Goal: Find specific page/section: Find specific page/section

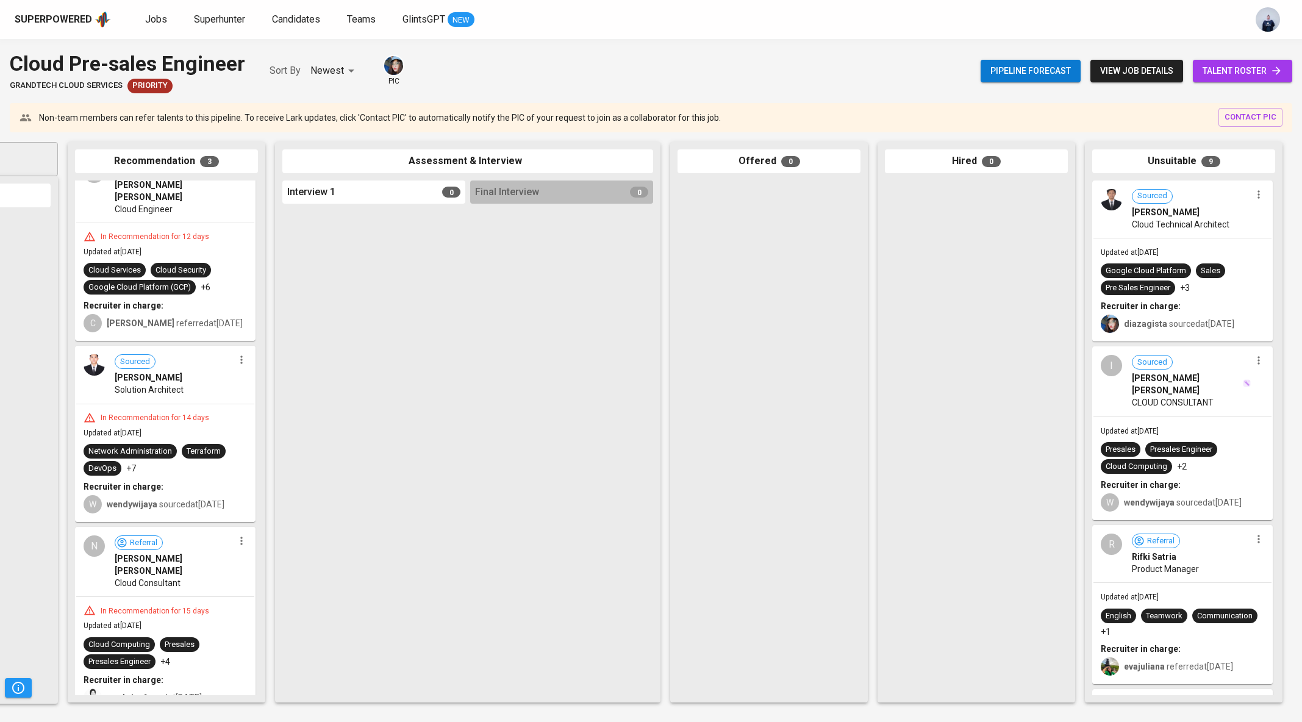
click at [1197, 234] on div "Sourced Dandi Taufiqurrohman Cloud Technical Architect" at bounding box center [1183, 210] width 178 height 56
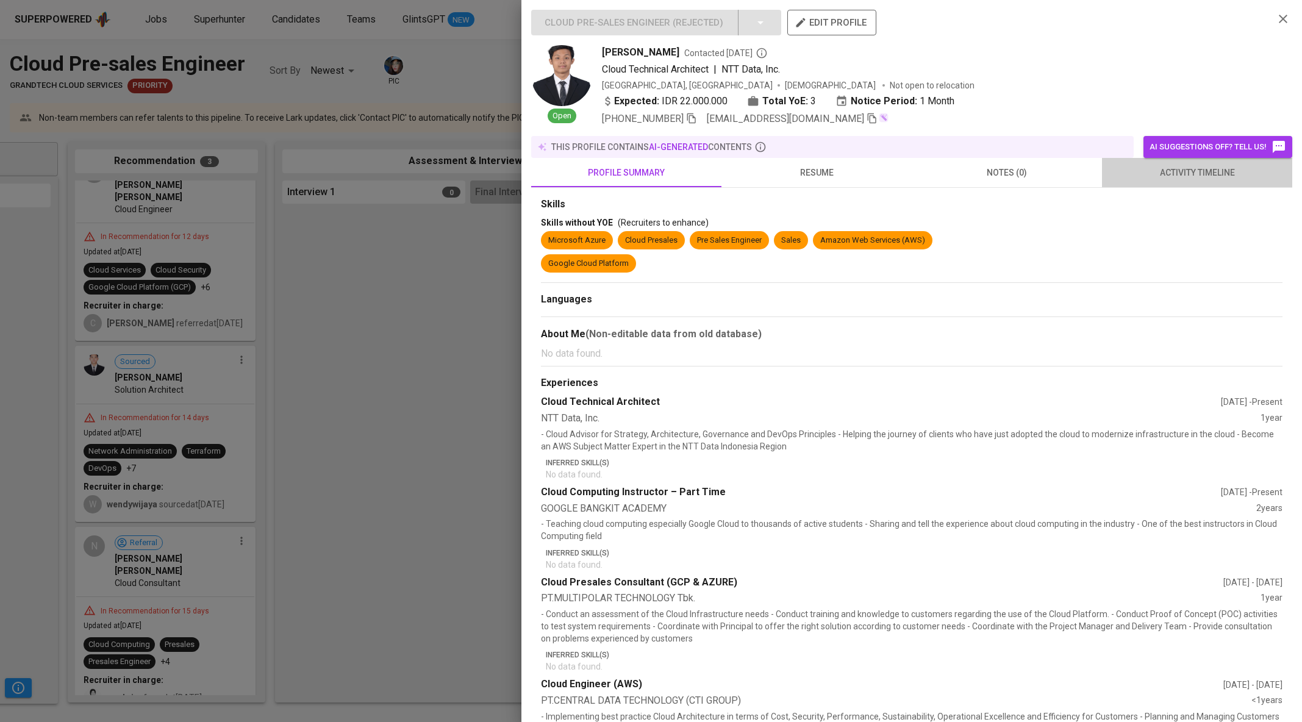
click at [1203, 185] on button "activity timeline" at bounding box center [1197, 172] width 190 height 29
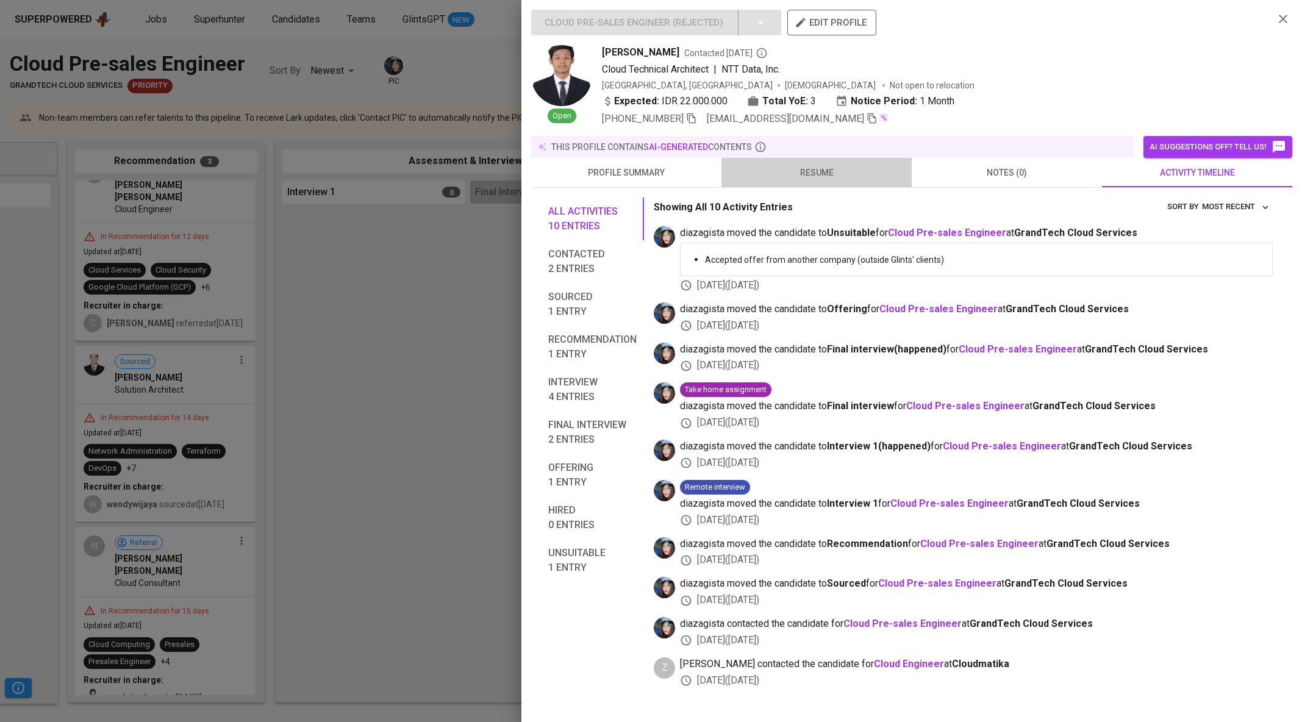
click at [822, 170] on span "resume" at bounding box center [817, 172] width 176 height 15
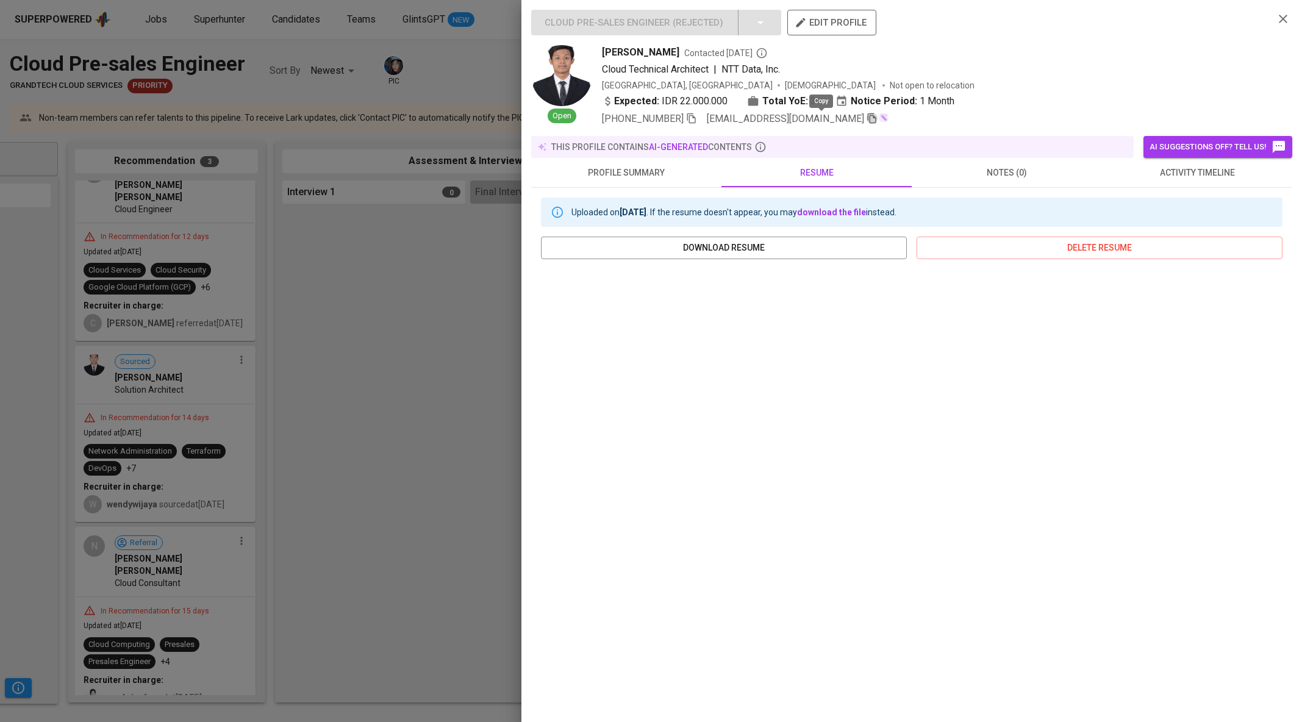
click at [867, 120] on icon "button" at bounding box center [872, 118] width 11 height 11
click at [428, 307] on div at bounding box center [651, 361] width 1302 height 722
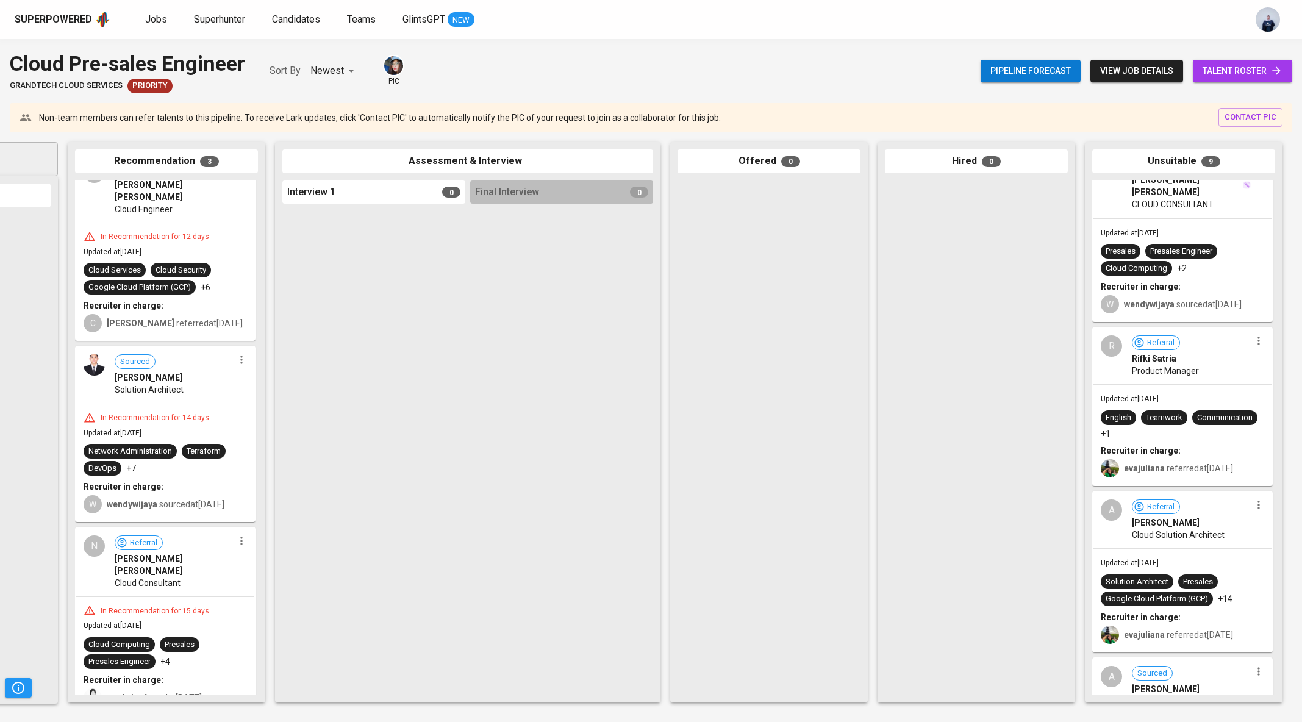
scroll to position [173, 0]
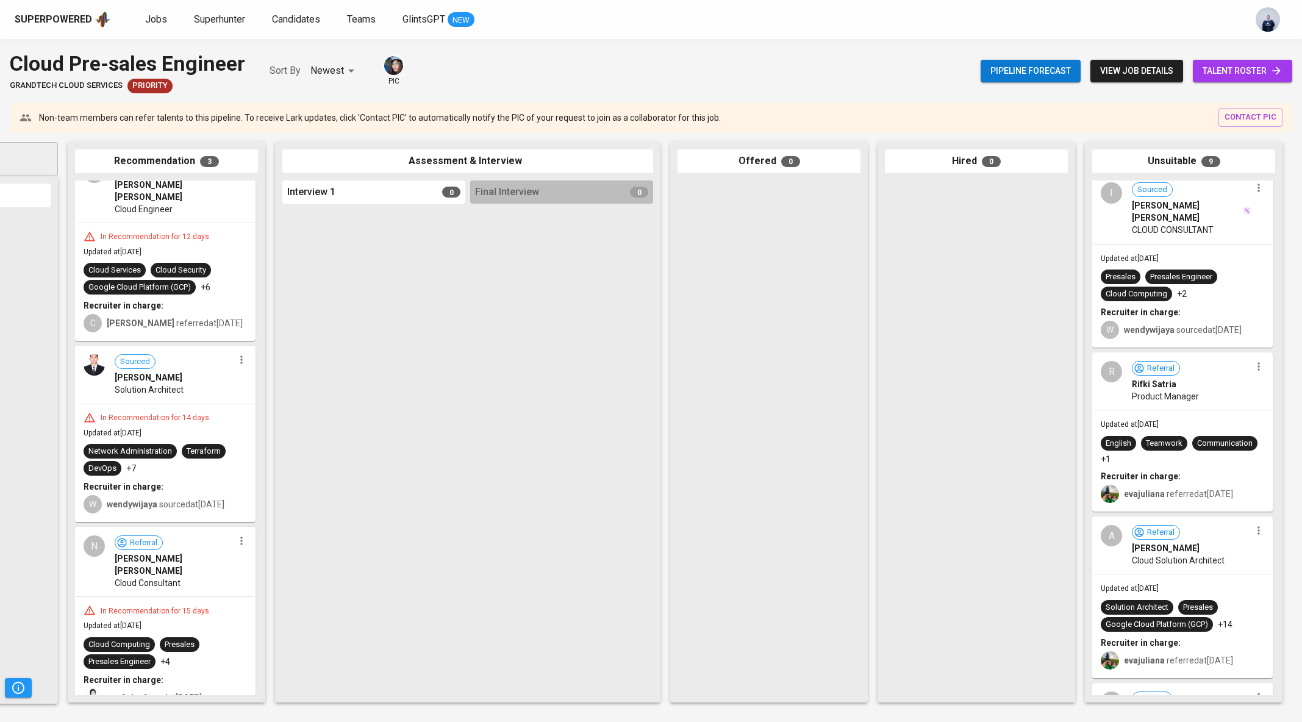
click at [1211, 224] on span "CLOUD CONSULTANT" at bounding box center [1173, 230] width 82 height 12
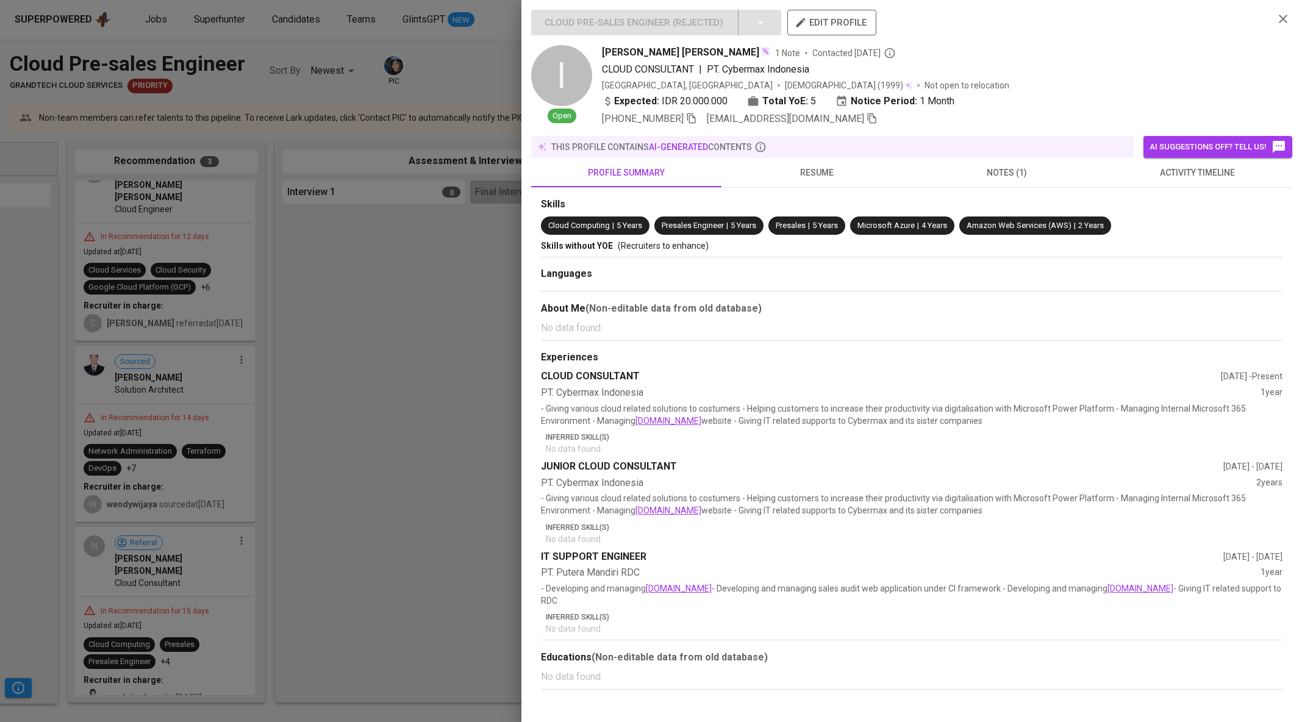
click at [1156, 141] on span "AI suggestions off? Tell us!" at bounding box center [1218, 147] width 137 height 15
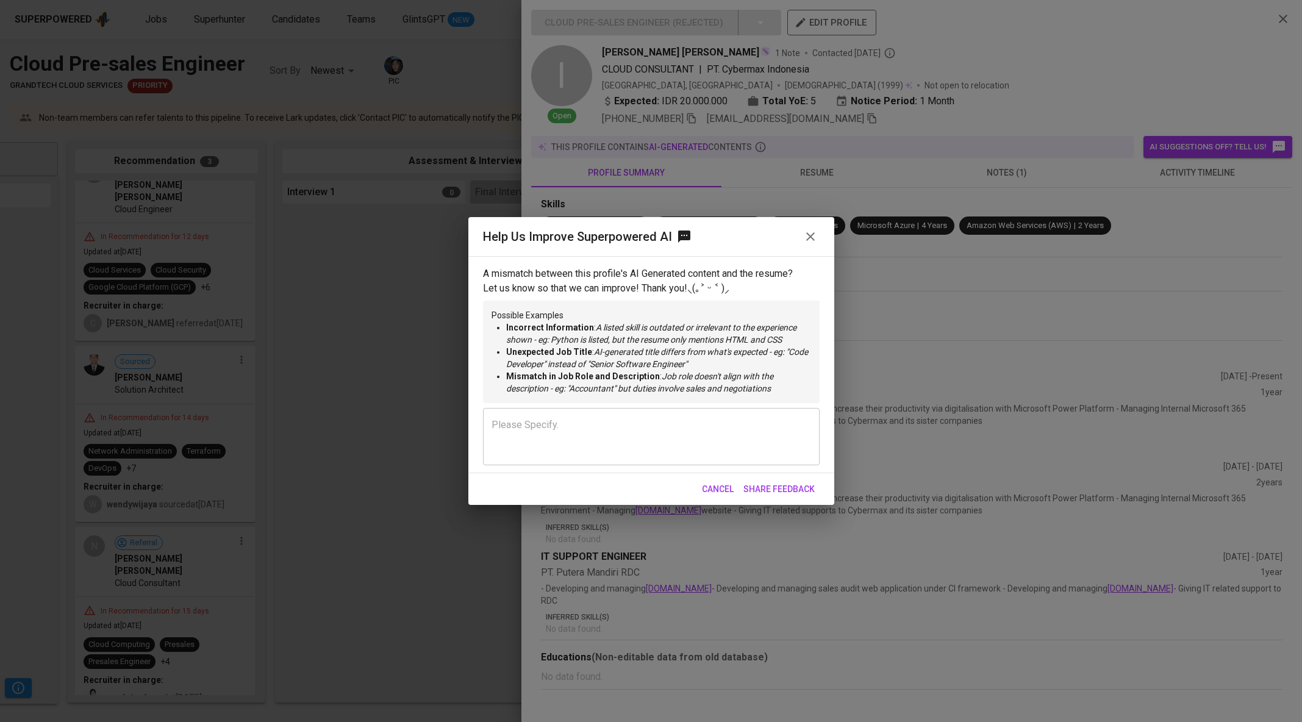
click at [809, 235] on icon "button" at bounding box center [810, 236] width 9 height 9
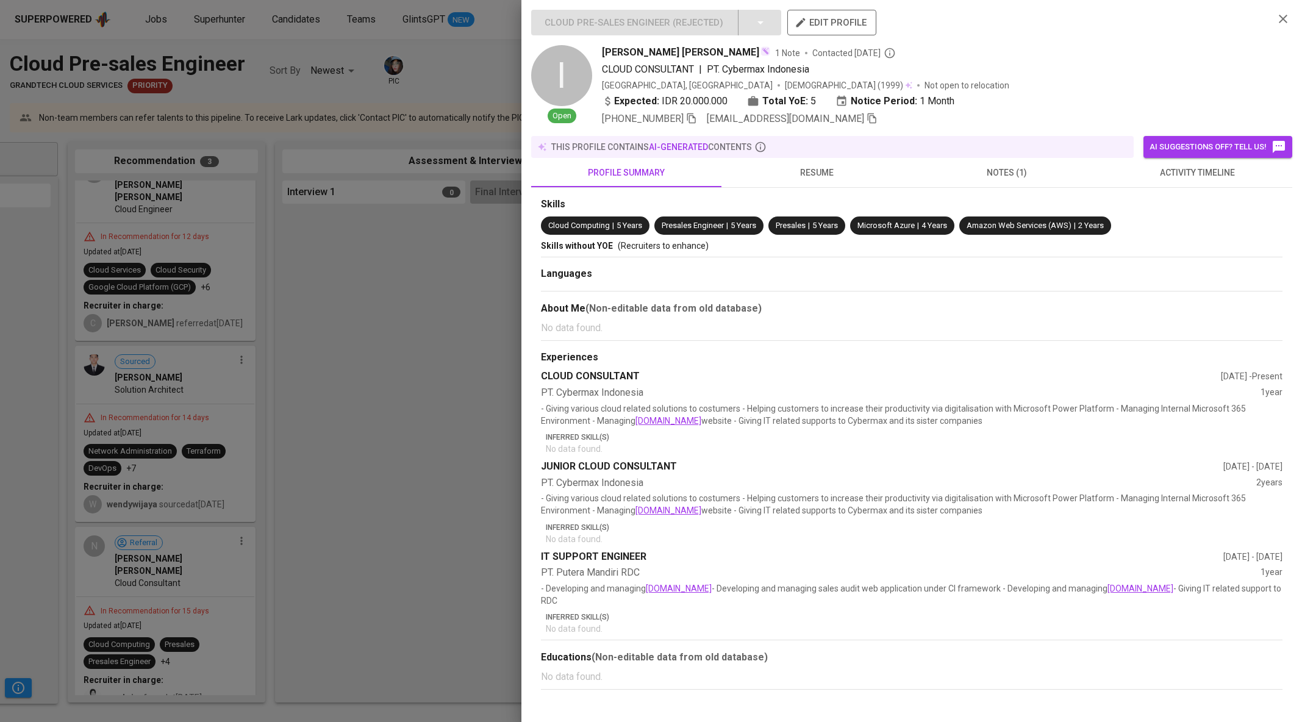
click at [1211, 179] on span "activity timeline" at bounding box center [1197, 172] width 176 height 15
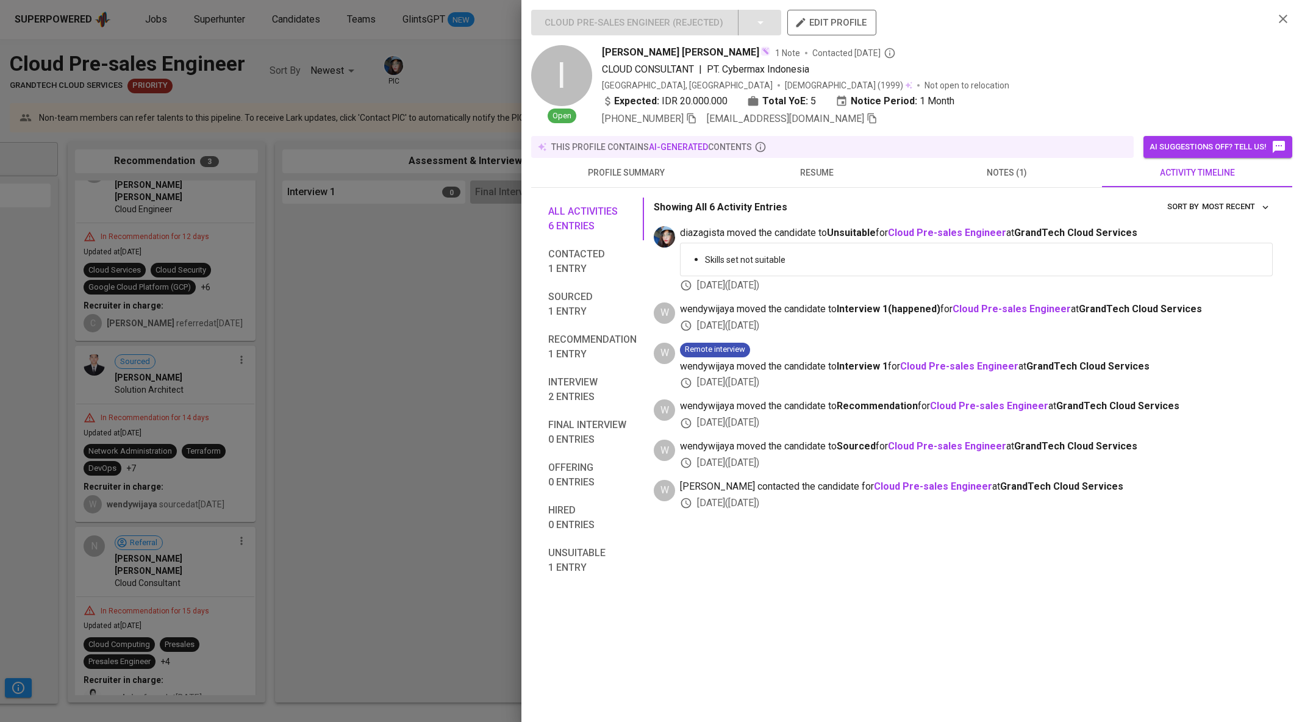
click at [422, 333] on div at bounding box center [651, 361] width 1302 height 722
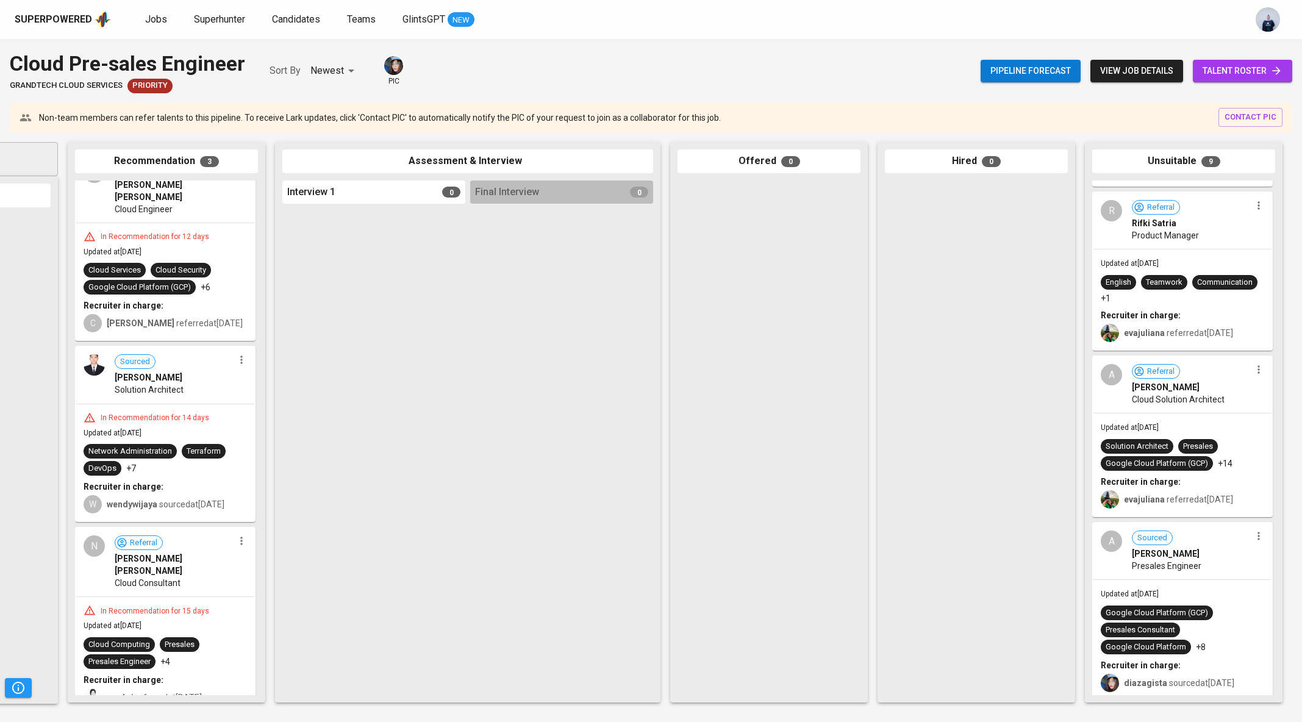
scroll to position [338, 0]
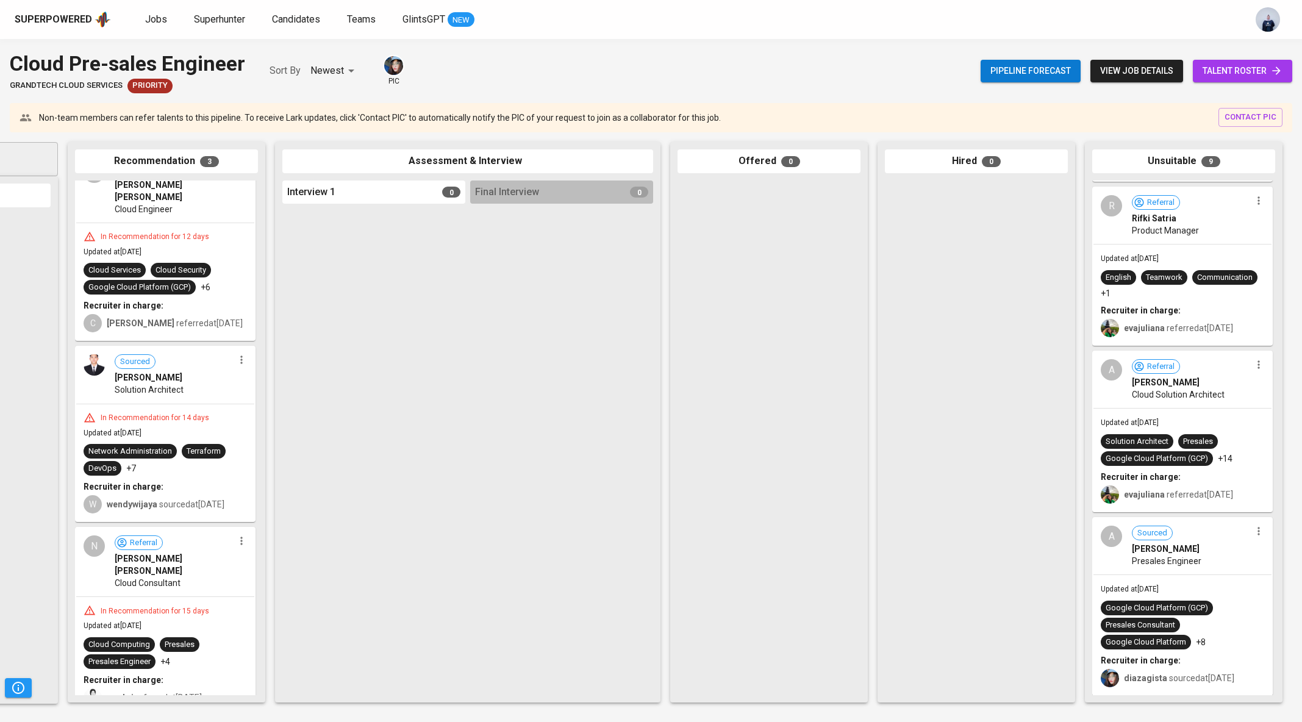
click at [1200, 270] on div "English Teamwork Communication +1" at bounding box center [1182, 284] width 163 height 29
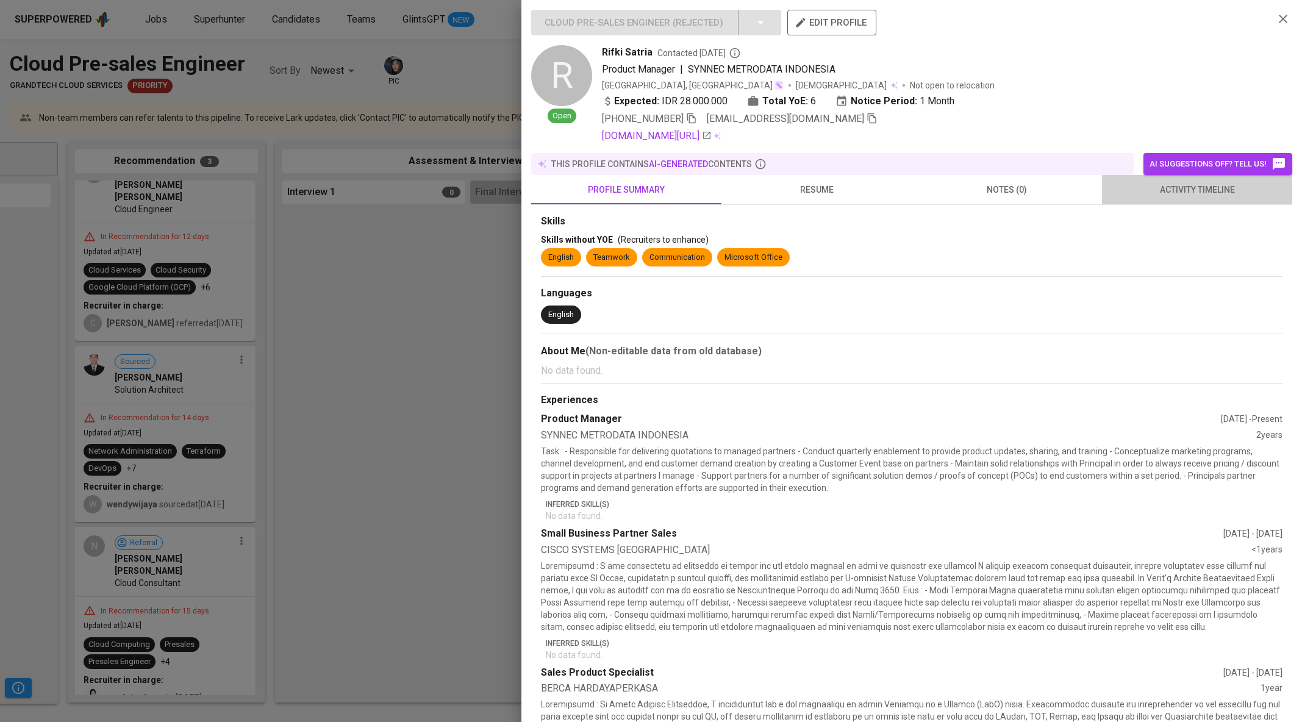
click at [1174, 192] on span "activity timeline" at bounding box center [1197, 189] width 176 height 15
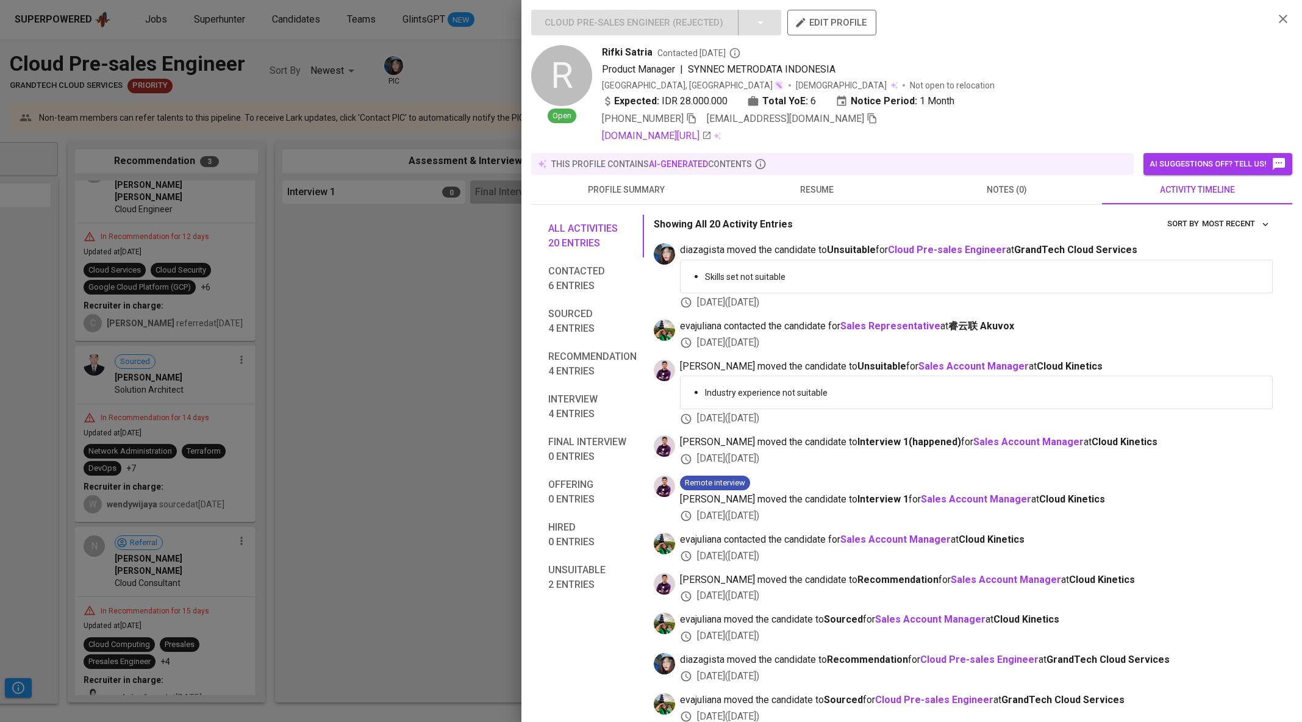
click at [454, 317] on div at bounding box center [651, 361] width 1302 height 722
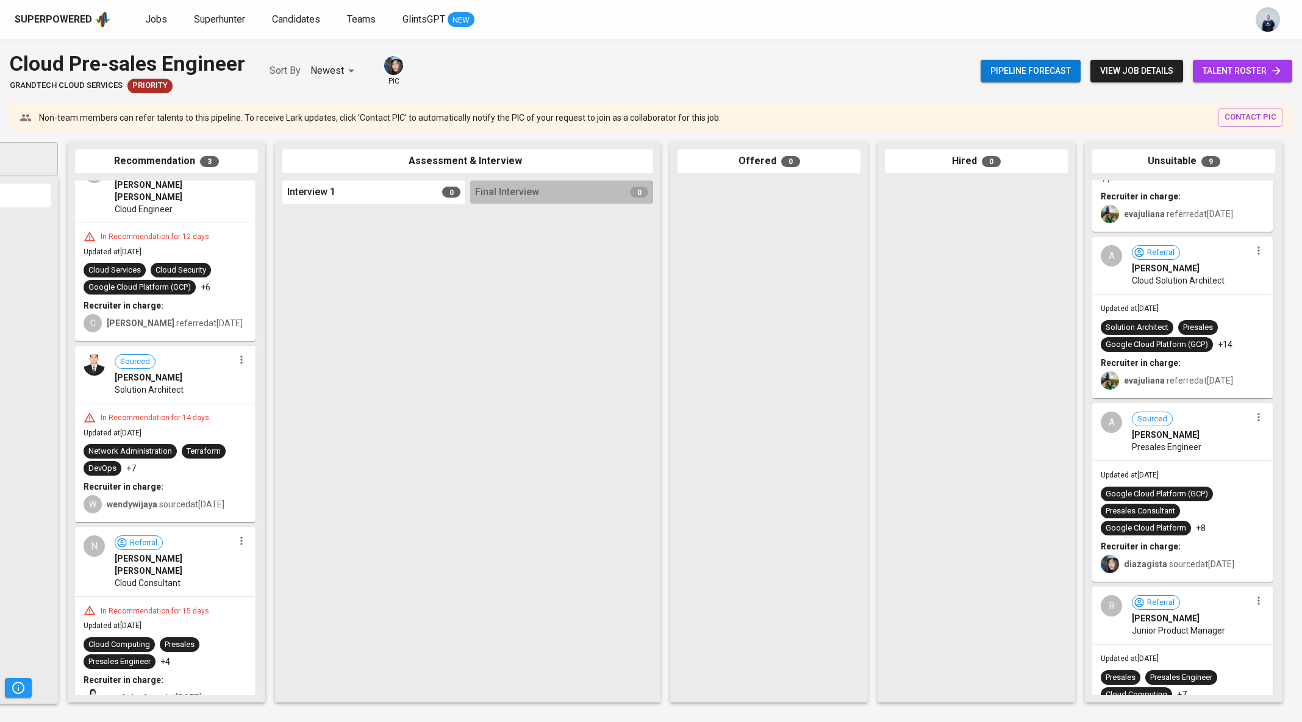
scroll to position [480, 0]
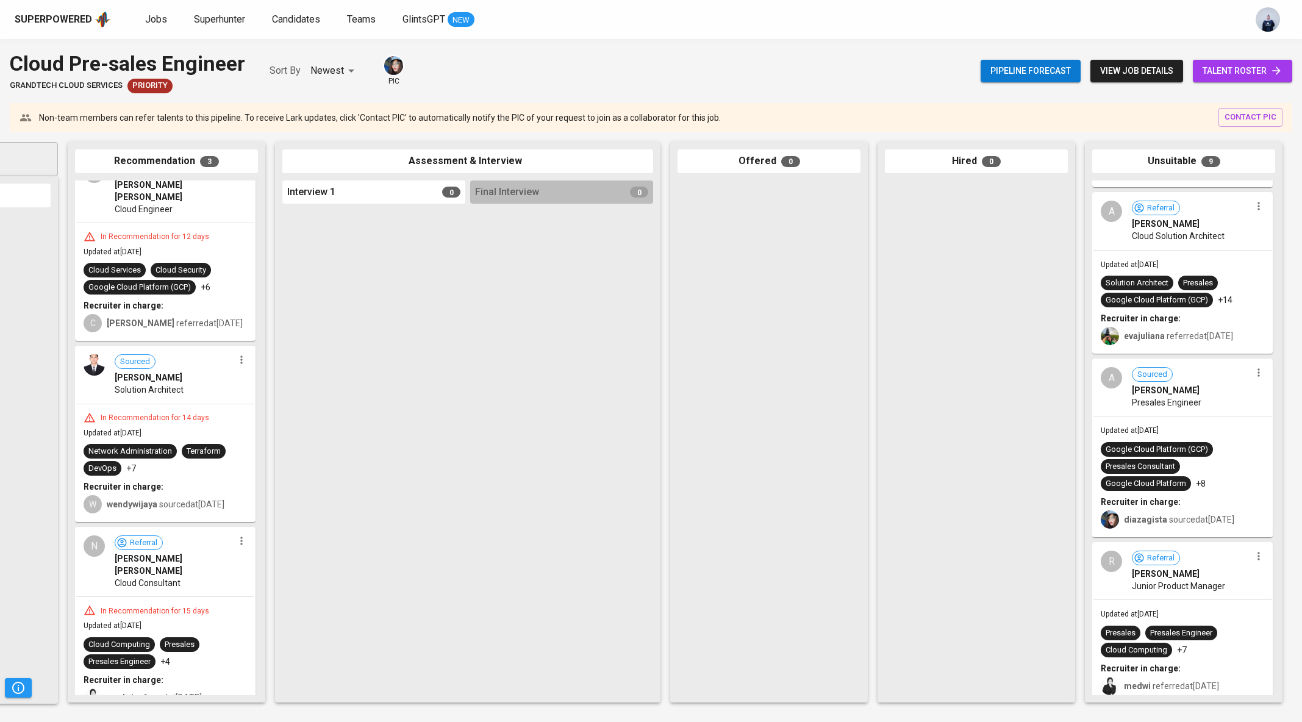
click at [1197, 235] on span "Cloud Solution Architect" at bounding box center [1178, 236] width 93 height 12
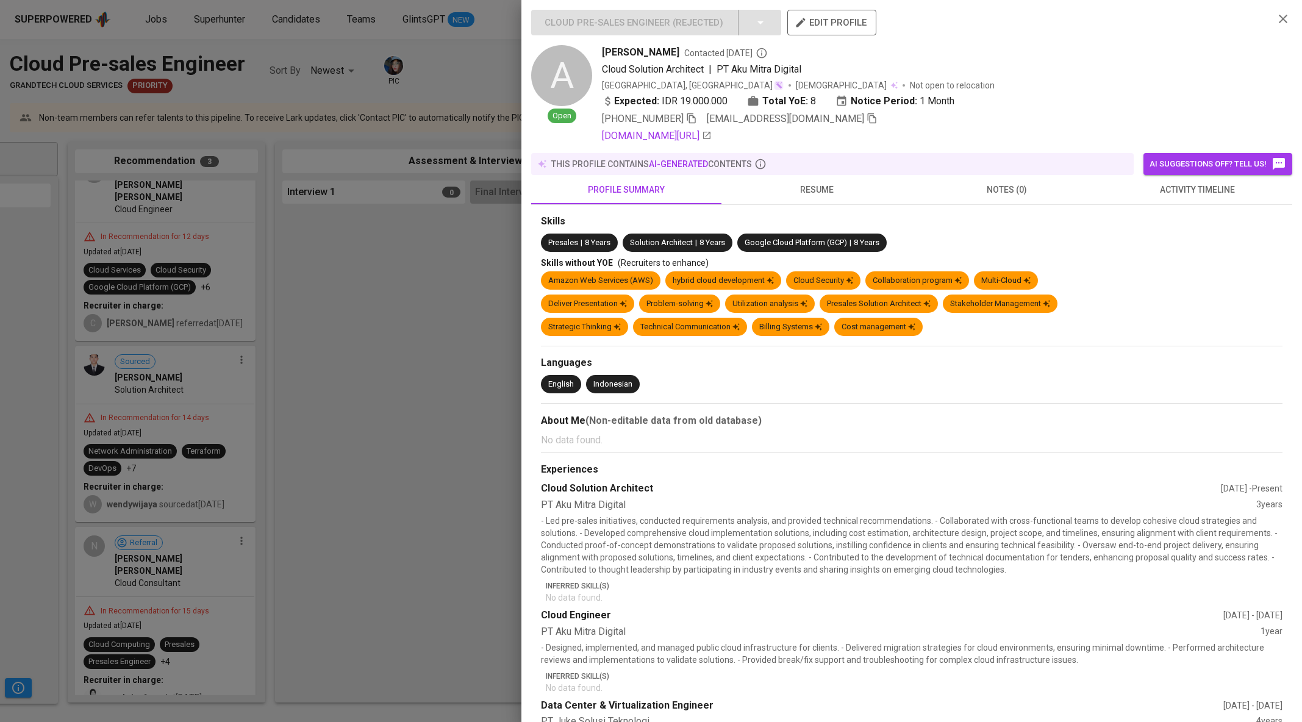
click at [1186, 188] on span "activity timeline" at bounding box center [1197, 189] width 176 height 15
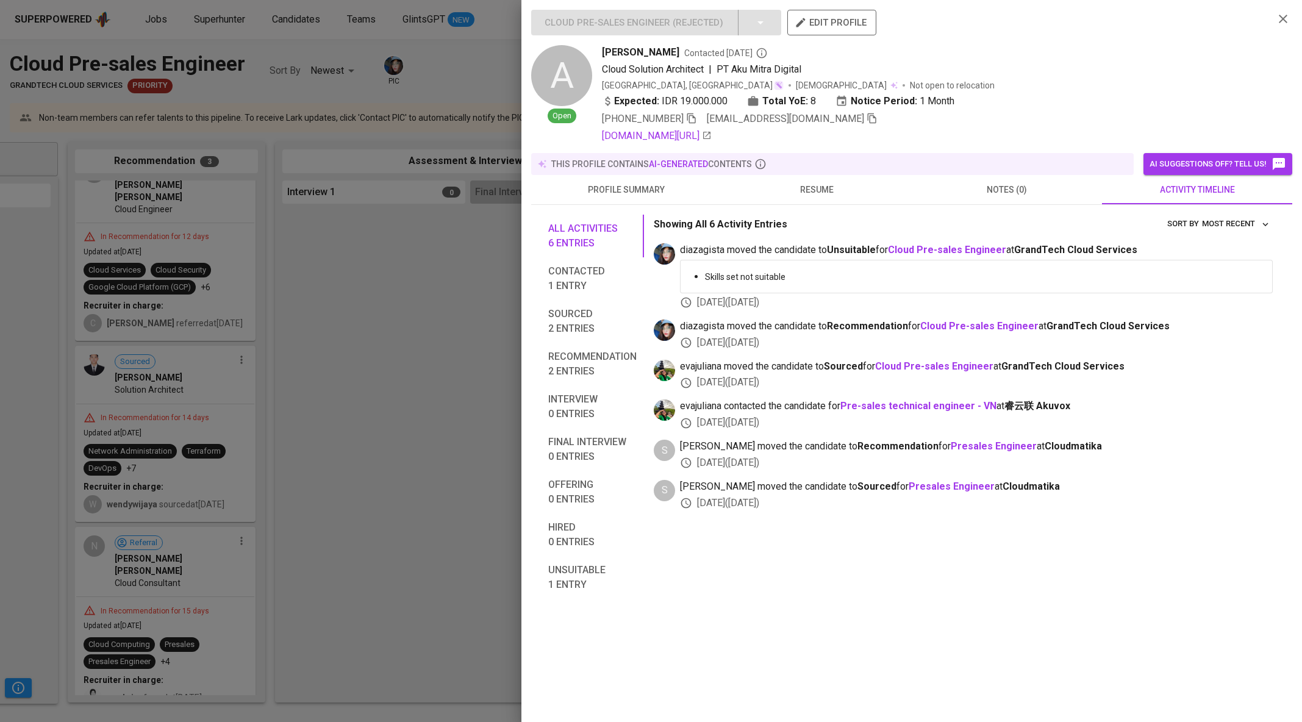
click at [515, 332] on div at bounding box center [651, 361] width 1302 height 722
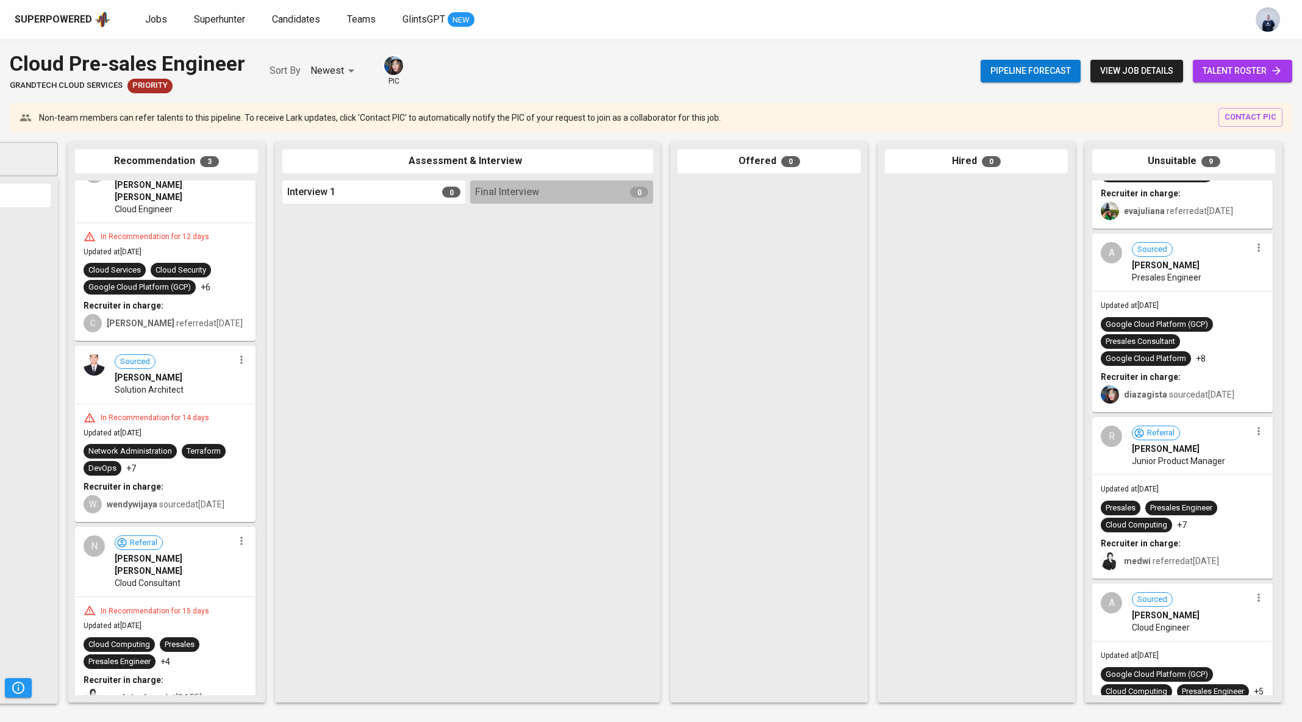
scroll to position [623, 0]
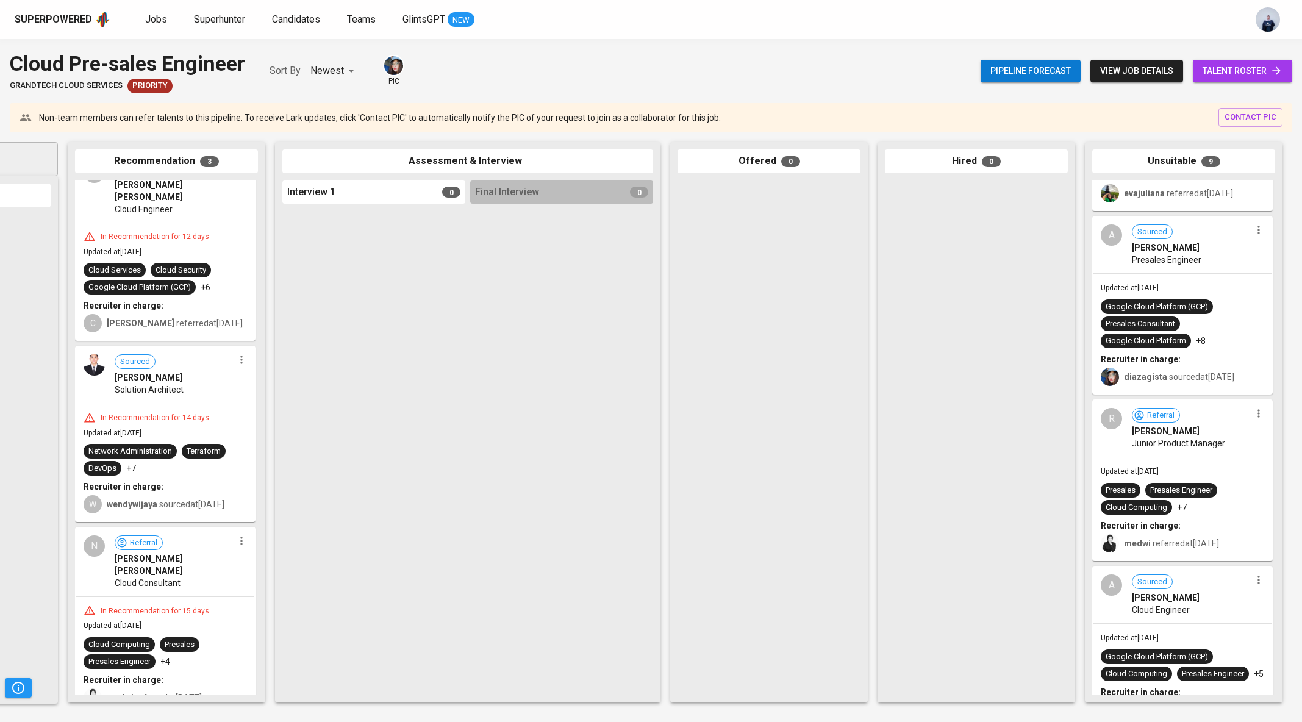
click at [1214, 301] on div "Google Cloud Platform (GCP) Presales Consultant Google Cloud Platform +8" at bounding box center [1182, 323] width 163 height 49
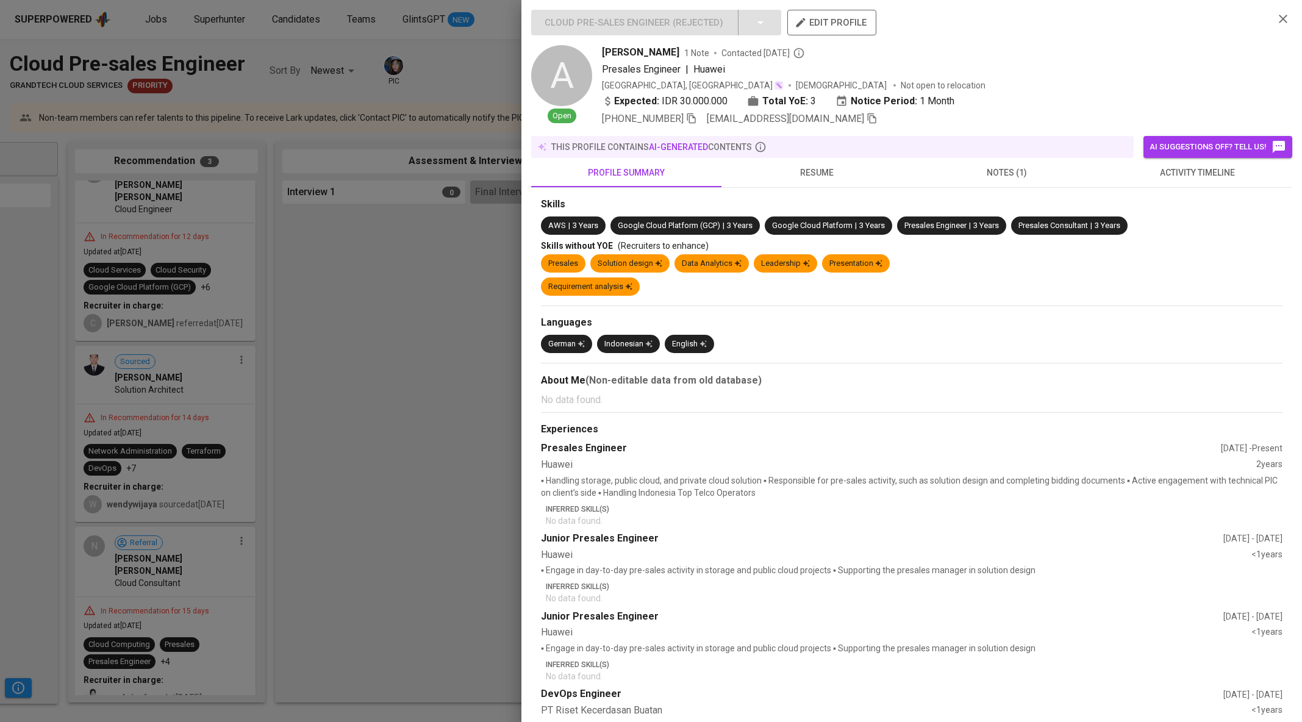
click at [1183, 179] on span "activity timeline" at bounding box center [1197, 172] width 176 height 15
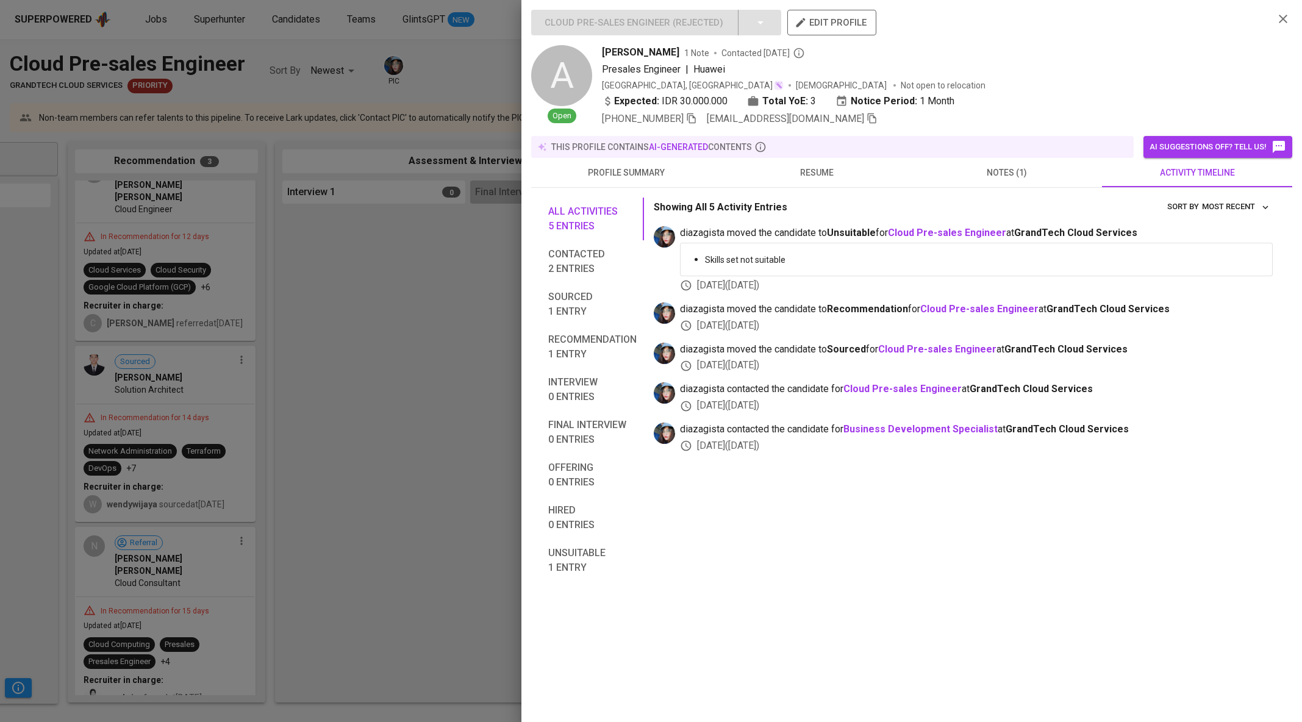
click at [492, 307] on div at bounding box center [651, 361] width 1302 height 722
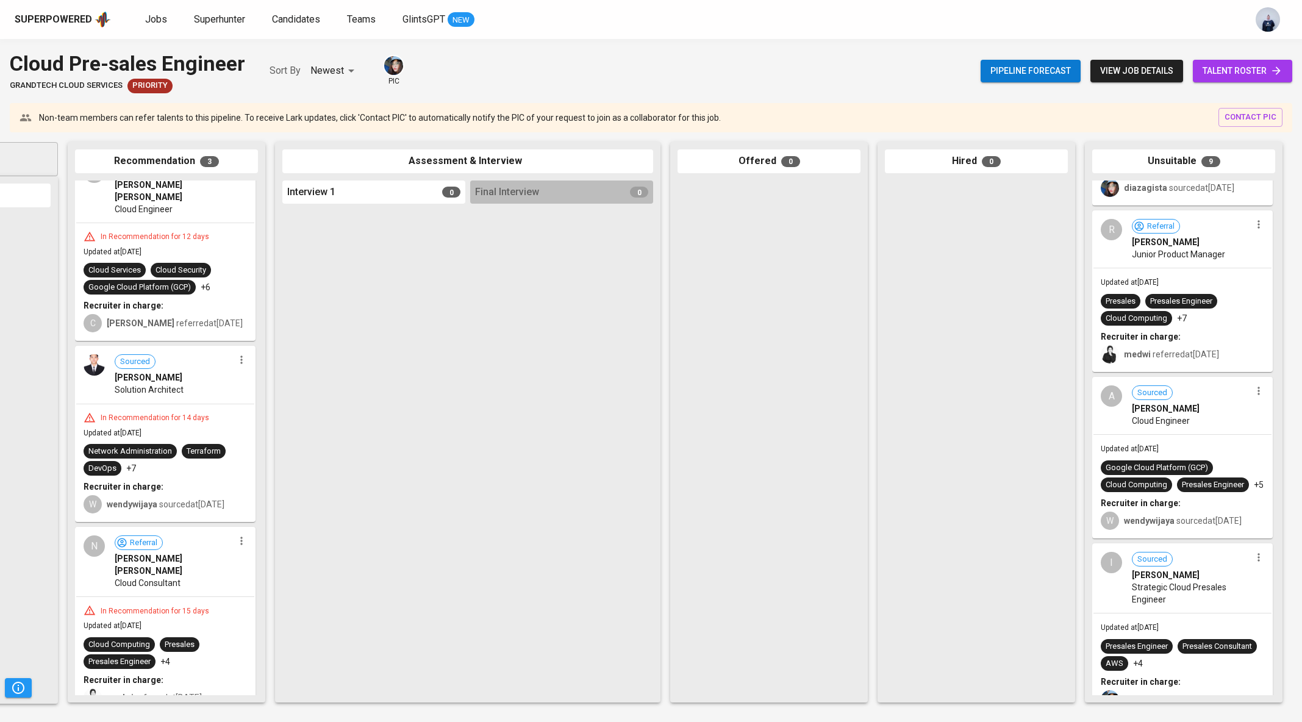
scroll to position [796, 0]
click at [1216, 299] on div "Updated at Jun 15, 2025 Presales Presales Engineer Cloud Computing +7 Recruiter…" at bounding box center [1183, 318] width 178 height 102
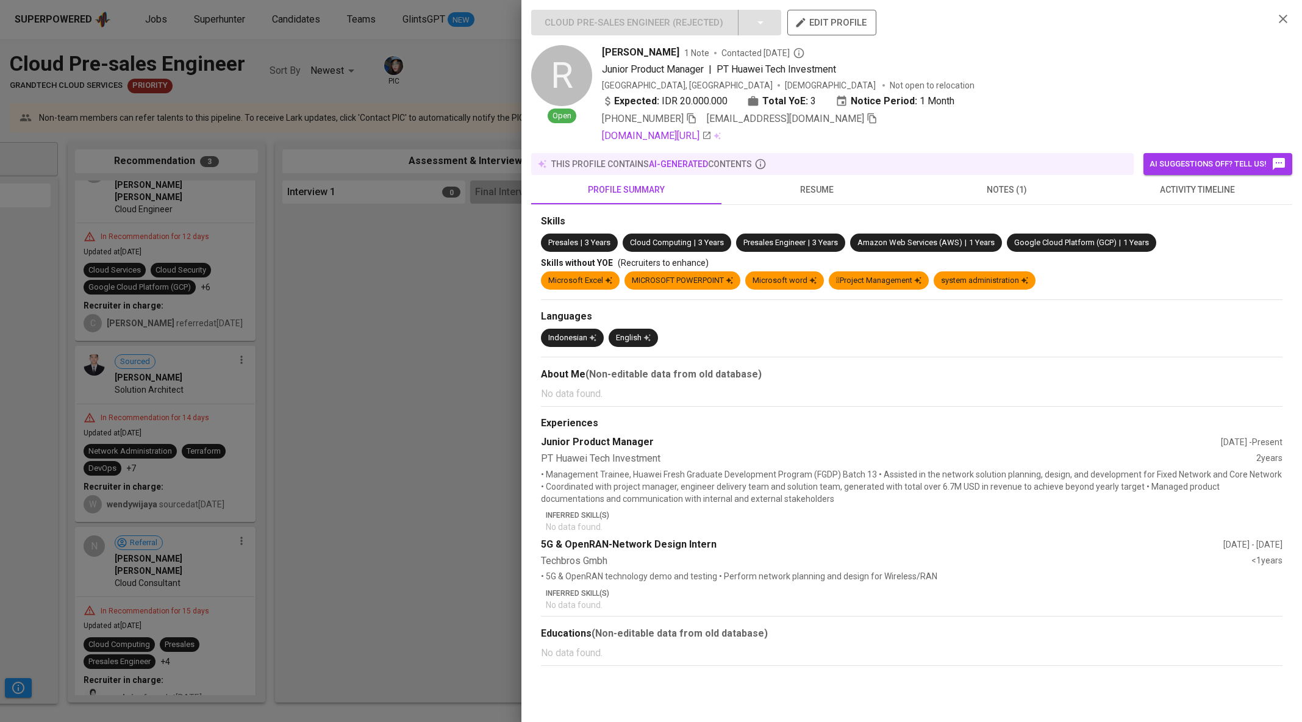
click at [1183, 201] on button "activity timeline" at bounding box center [1197, 189] width 190 height 29
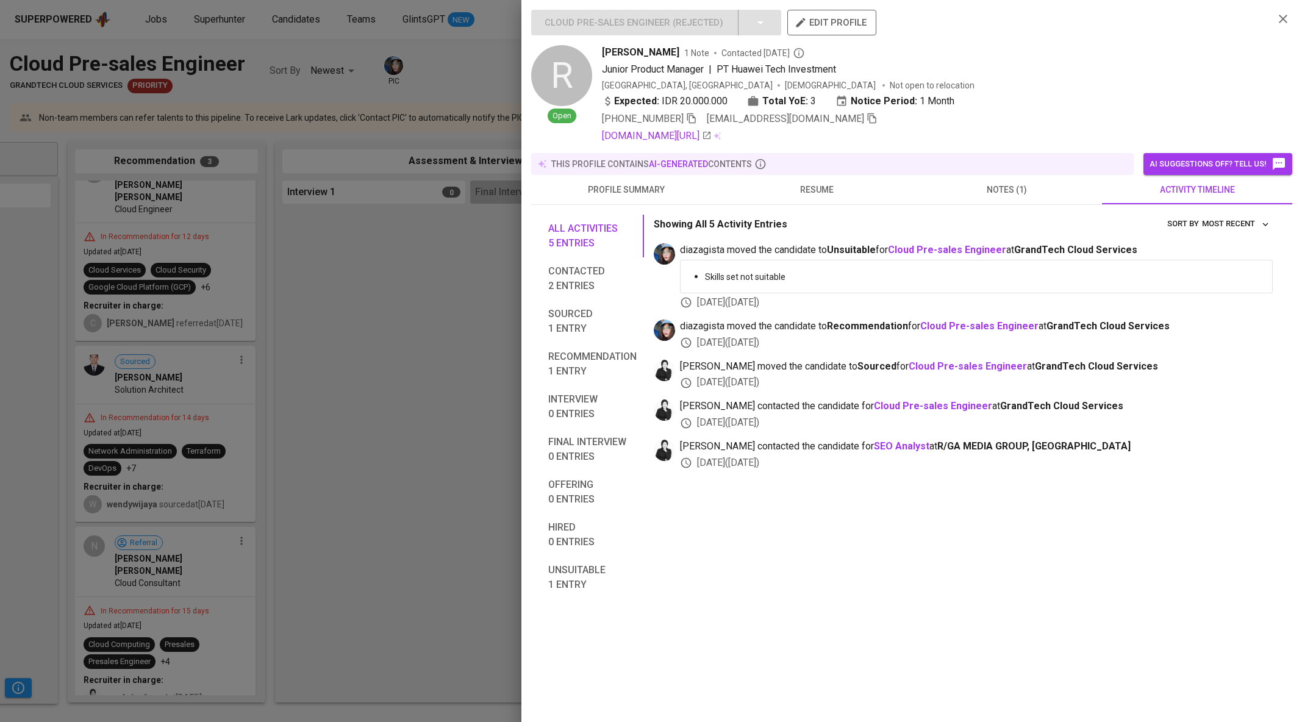
click at [498, 356] on div at bounding box center [651, 361] width 1302 height 722
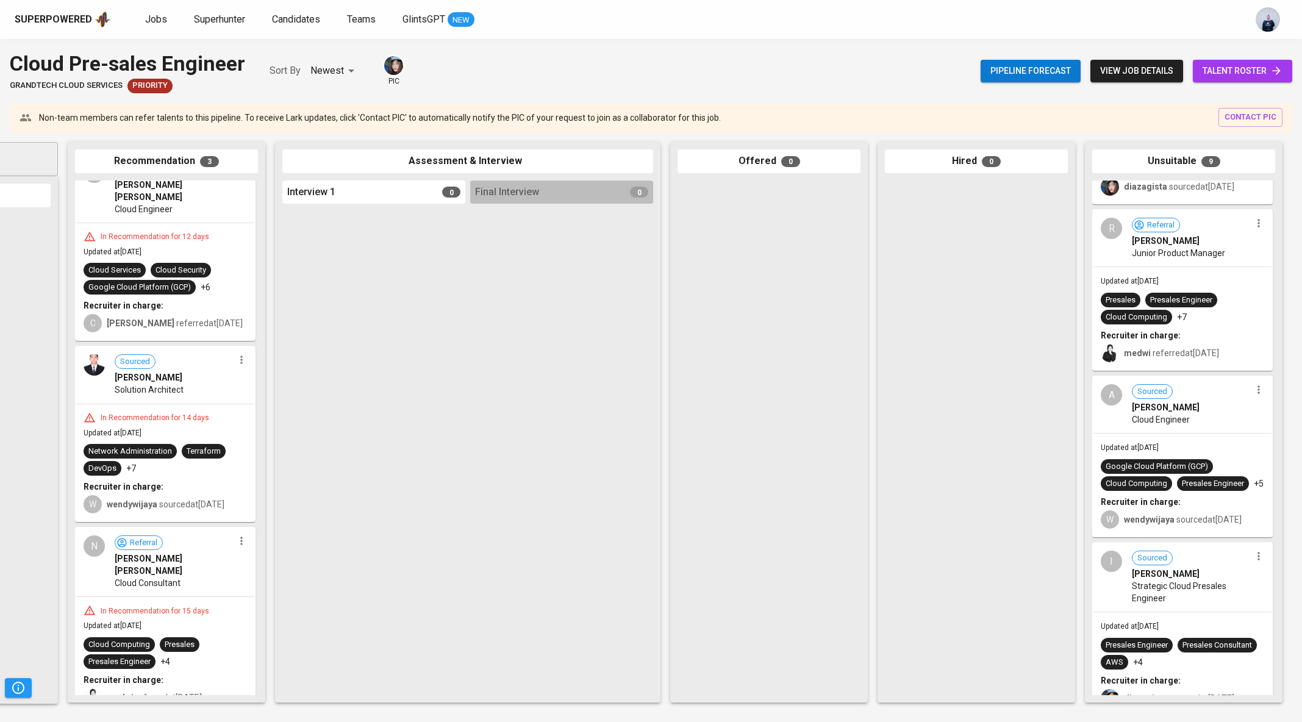
scroll to position [1012, 0]
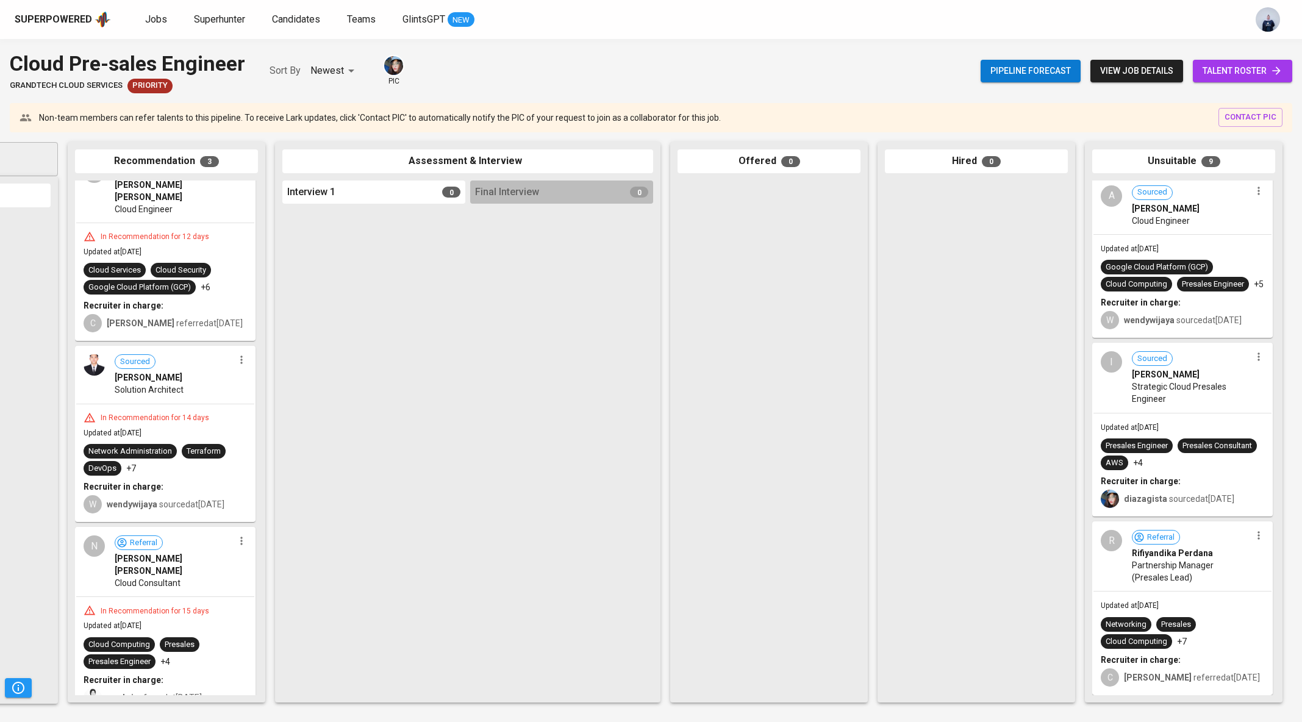
click at [1217, 237] on div "Updated at Jun 15, 2025 Google Cloud Platform (GCP) Cloud Computing Presales En…" at bounding box center [1183, 286] width 178 height 102
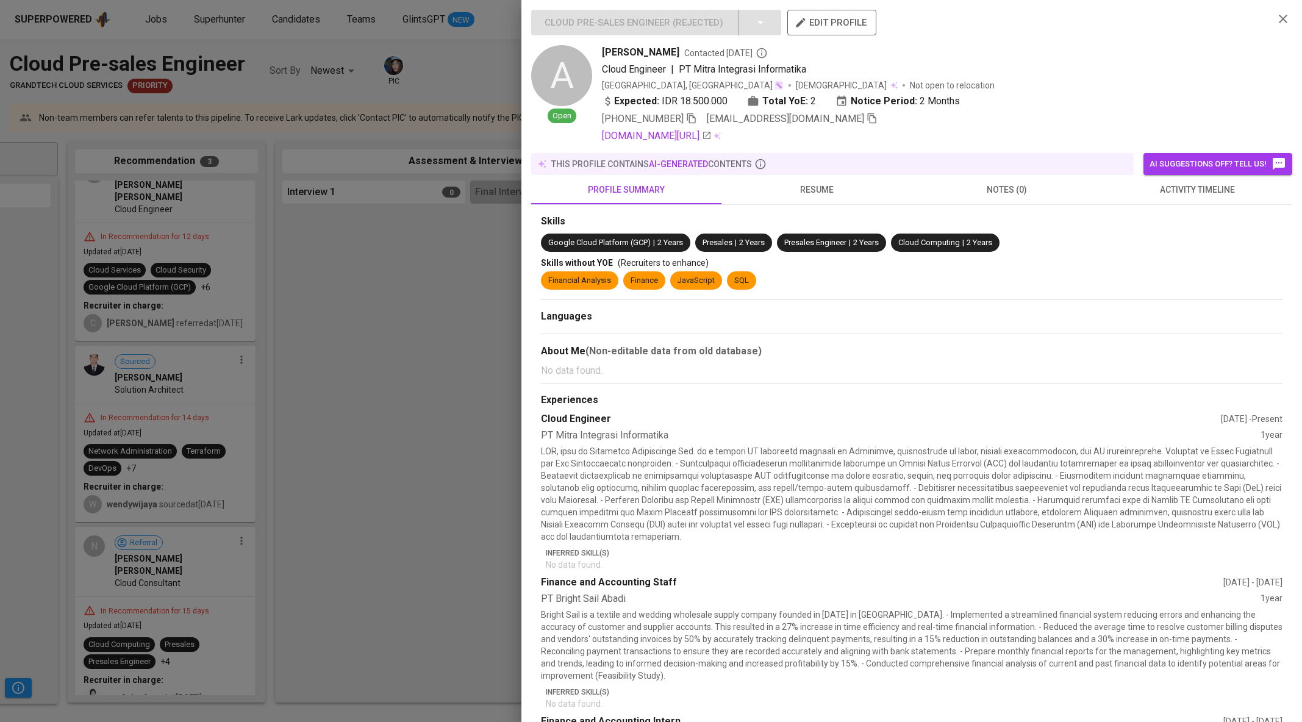
scroll to position [983, 0]
click at [1189, 187] on span "activity timeline" at bounding box center [1197, 189] width 176 height 15
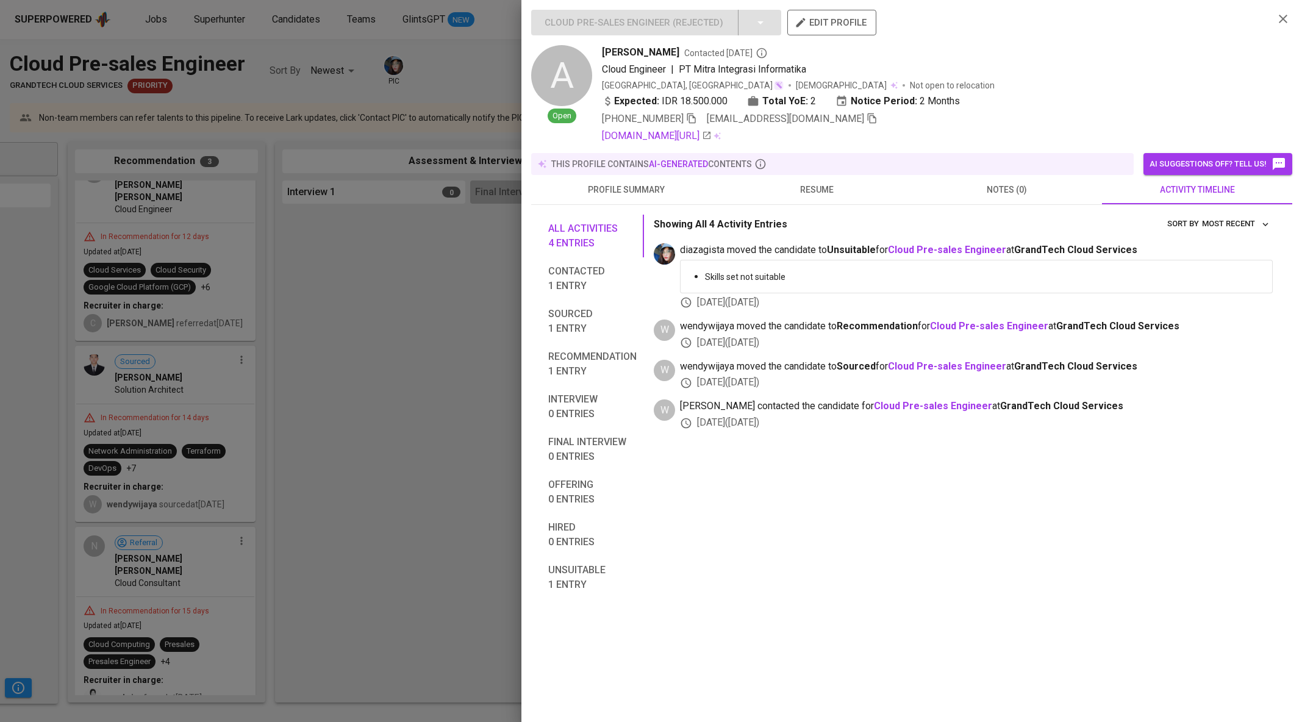
click at [457, 423] on div at bounding box center [651, 361] width 1302 height 722
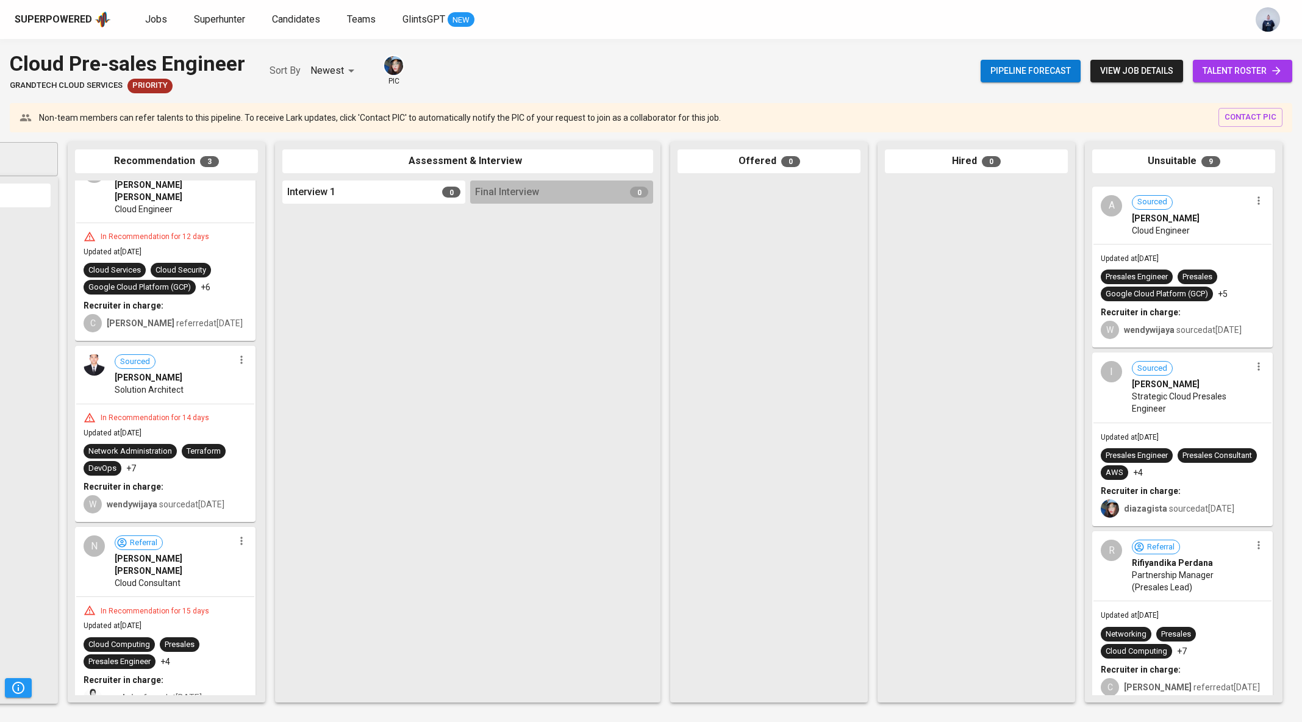
scroll to position [997, 0]
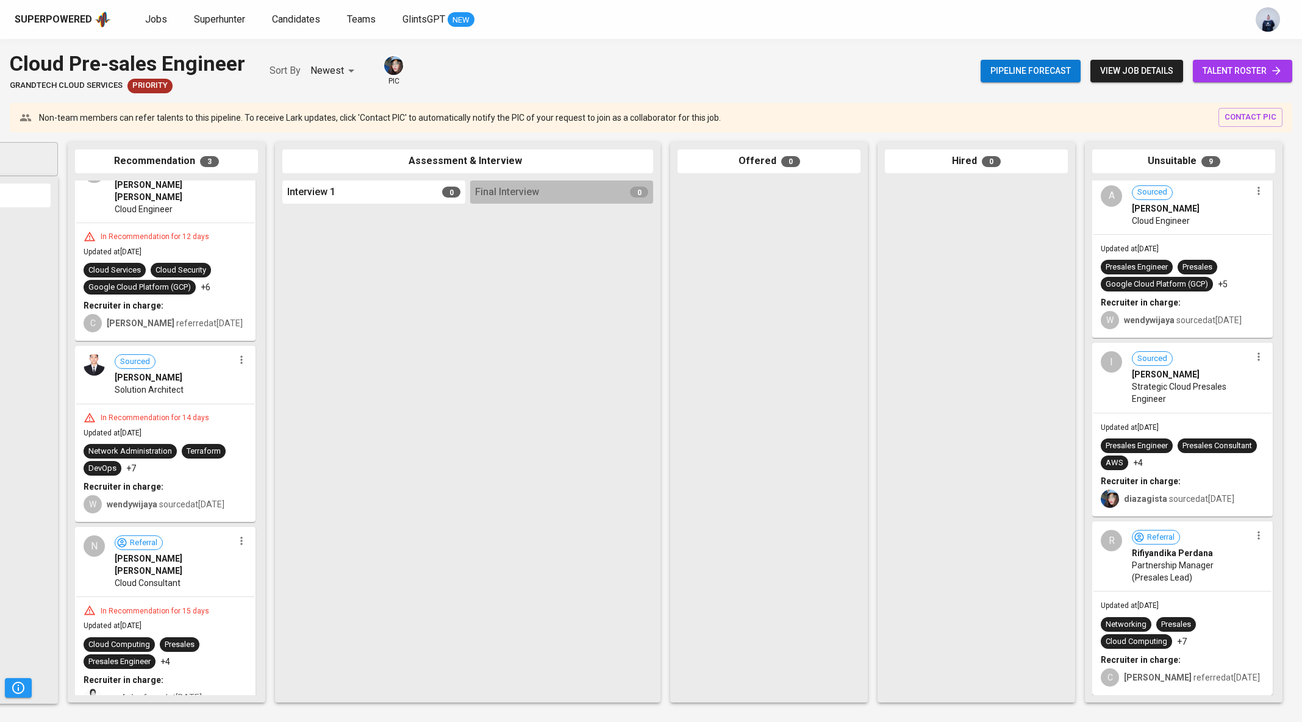
click at [1219, 399] on span "Strategic Cloud Presales Engineer" at bounding box center [1191, 393] width 119 height 24
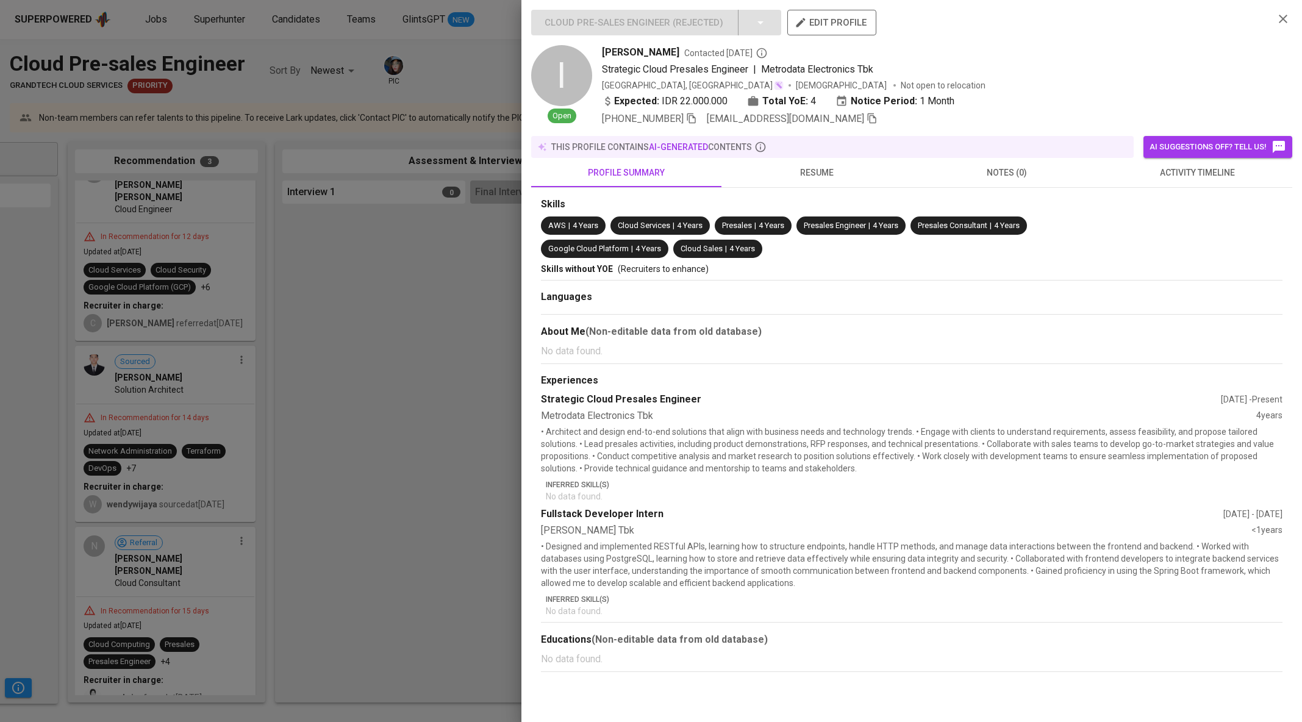
click at [1186, 176] on span "activity timeline" at bounding box center [1197, 172] width 176 height 15
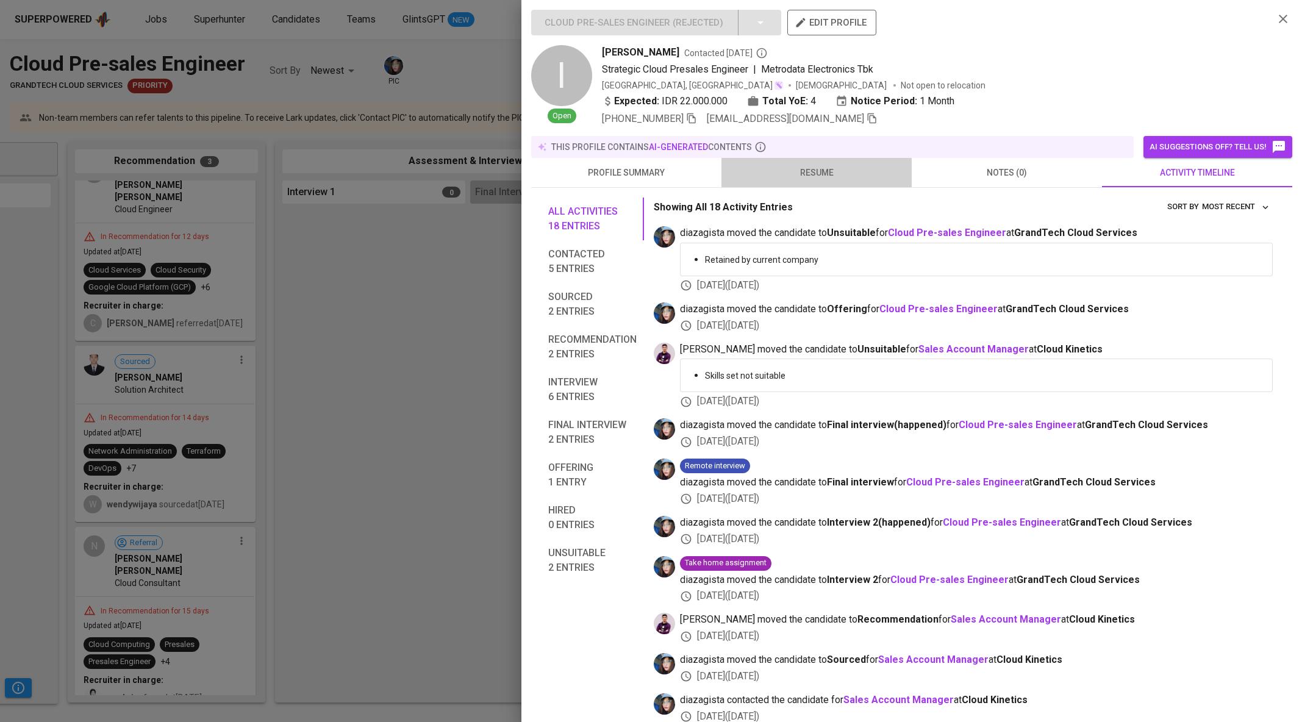
click at [819, 169] on span "resume" at bounding box center [817, 172] width 176 height 15
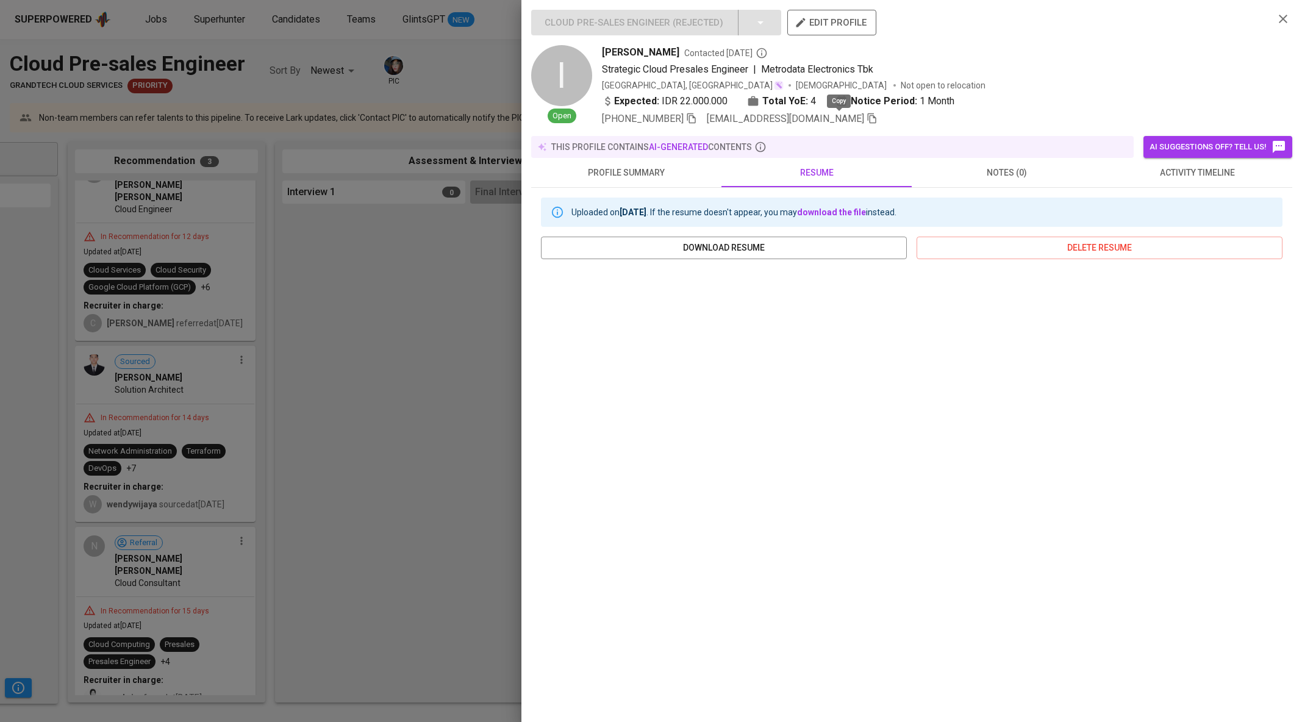
click at [868, 115] on icon "button" at bounding box center [872, 118] width 9 height 10
click at [418, 296] on div at bounding box center [651, 361] width 1302 height 722
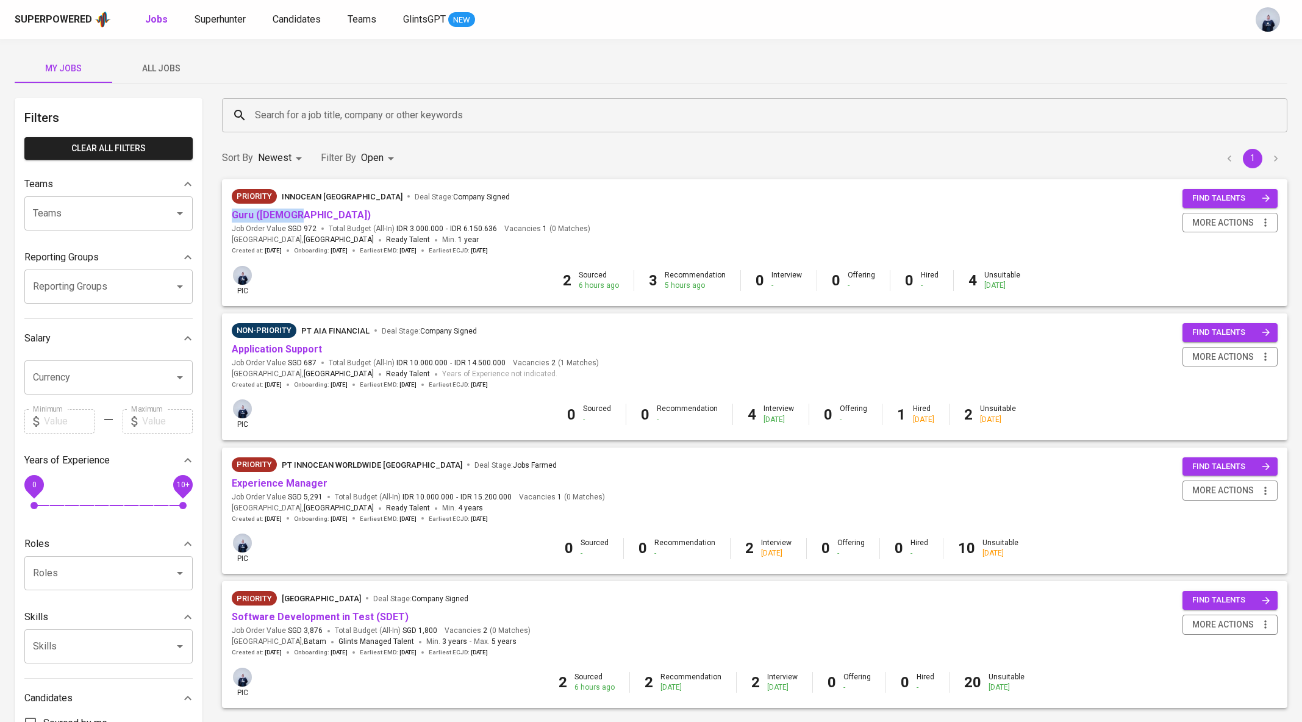
scroll to position [110, 0]
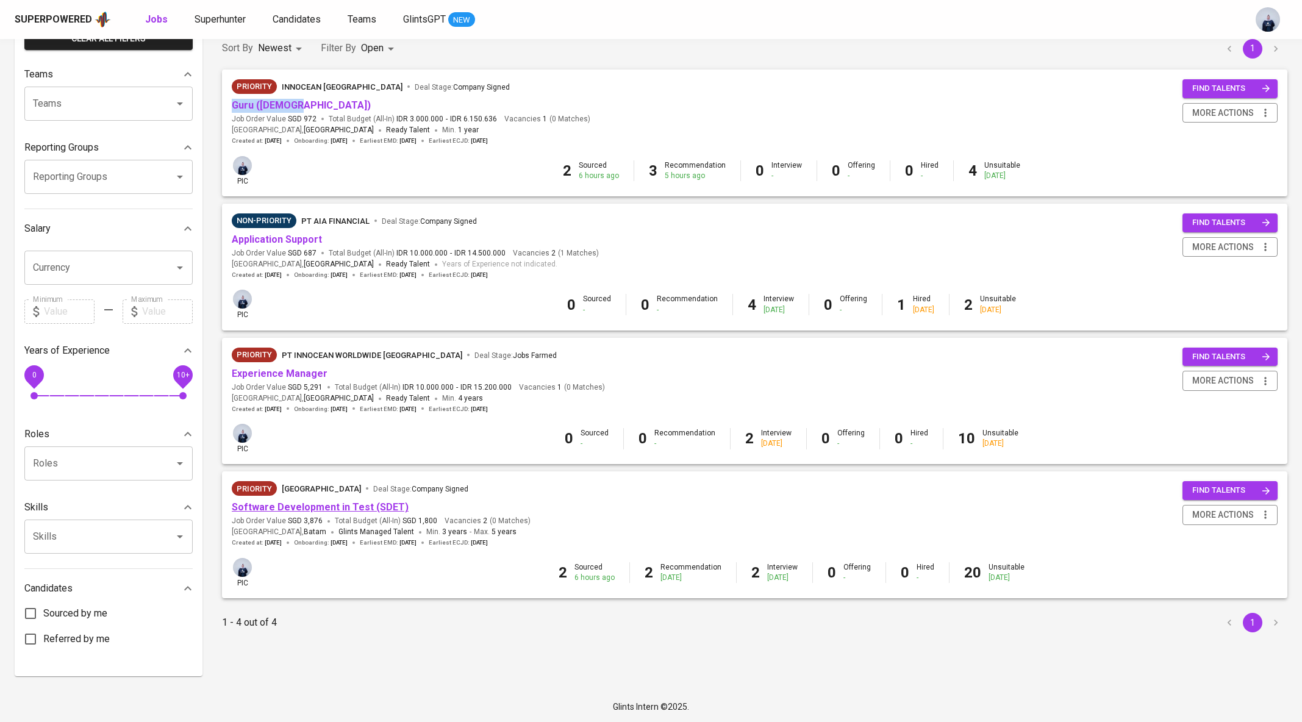
click at [295, 510] on link "Software Development in Test (SDET)" at bounding box center [320, 507] width 177 height 12
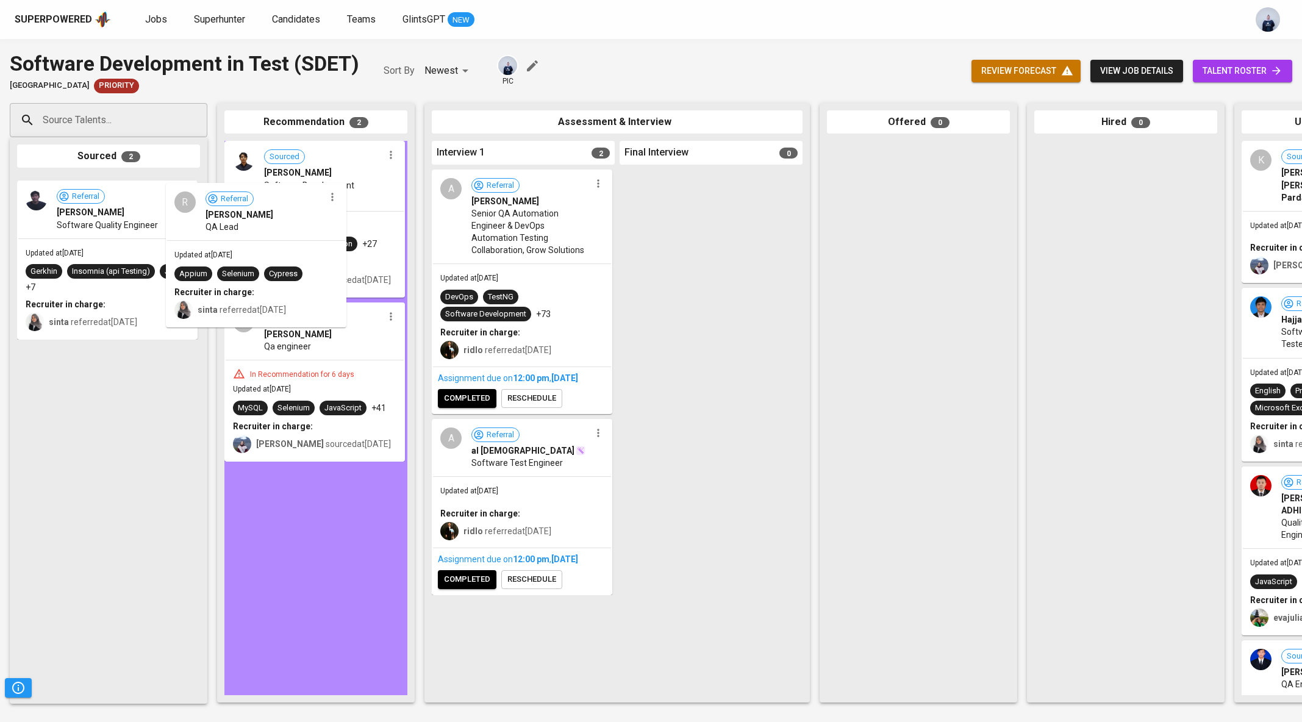
drag, startPoint x: 112, startPoint y: 231, endPoint x: 268, endPoint y: 238, distance: 156.3
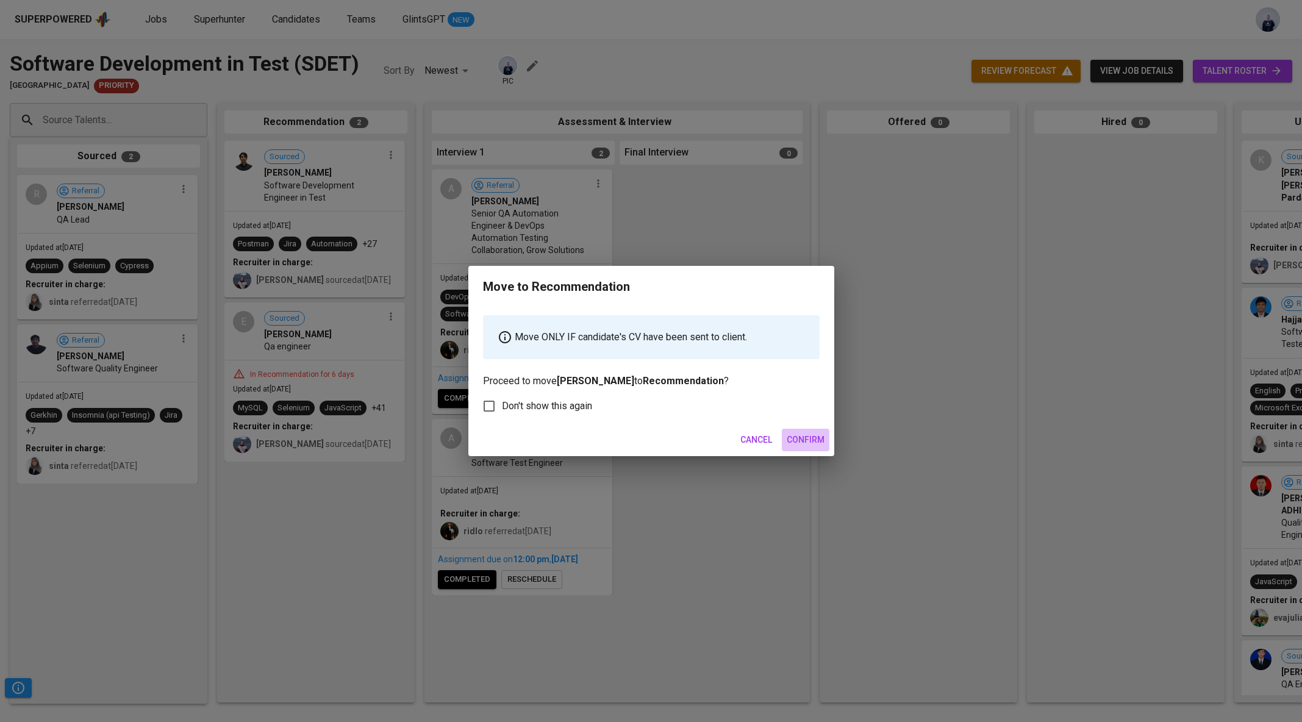
click at [815, 440] on span "Confirm" at bounding box center [806, 439] width 38 height 15
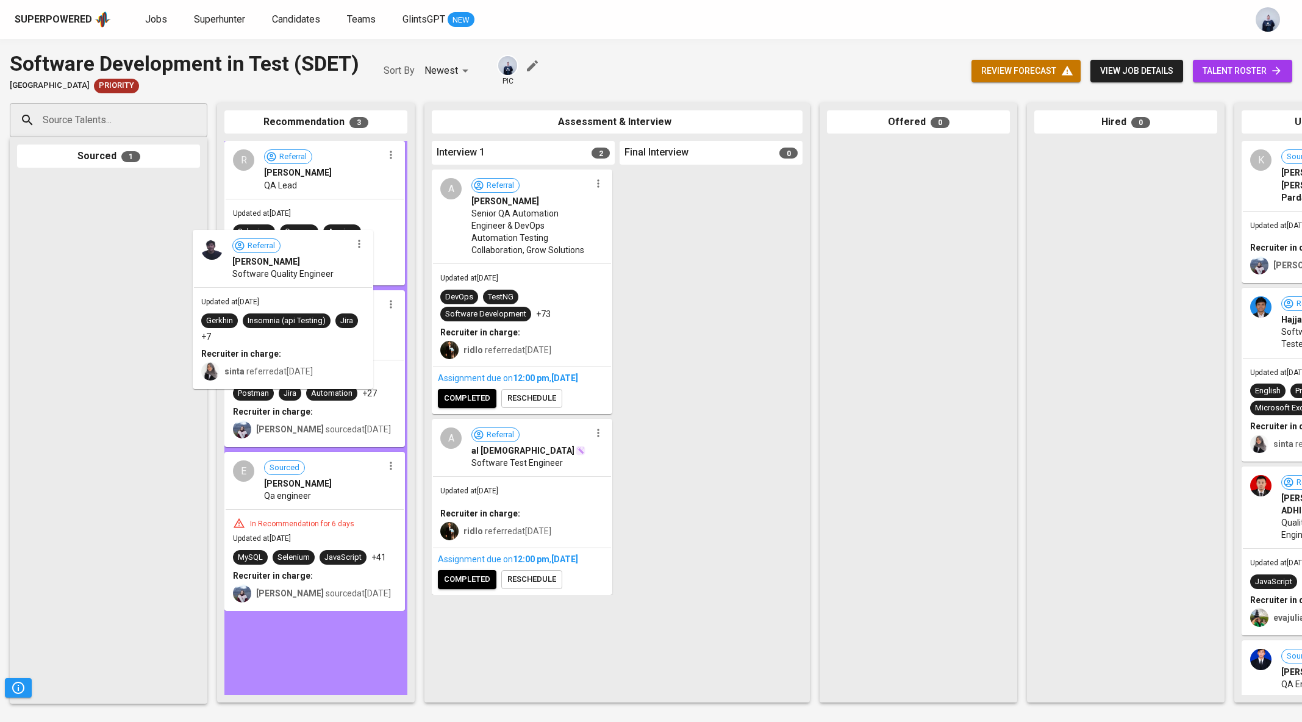
drag, startPoint x: 88, startPoint y: 267, endPoint x: 275, endPoint y: 321, distance: 194.5
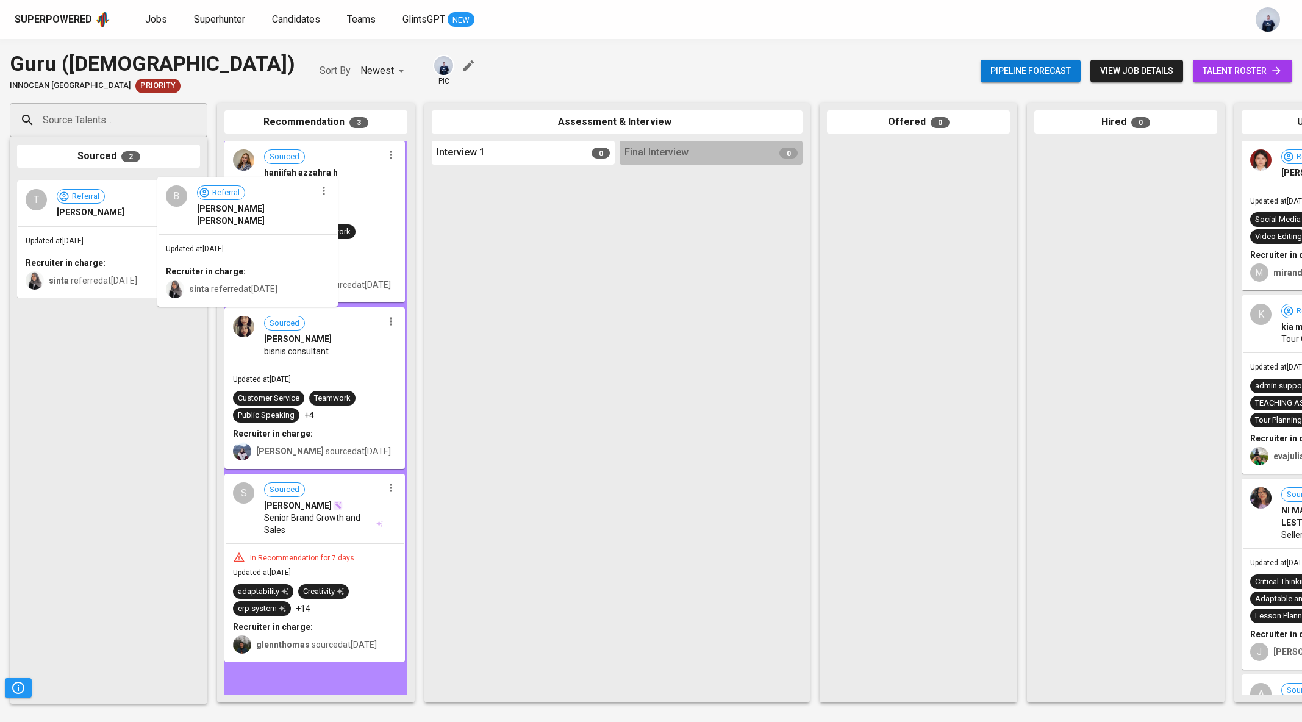
drag, startPoint x: 121, startPoint y: 243, endPoint x: 275, endPoint y: 245, distance: 154.3
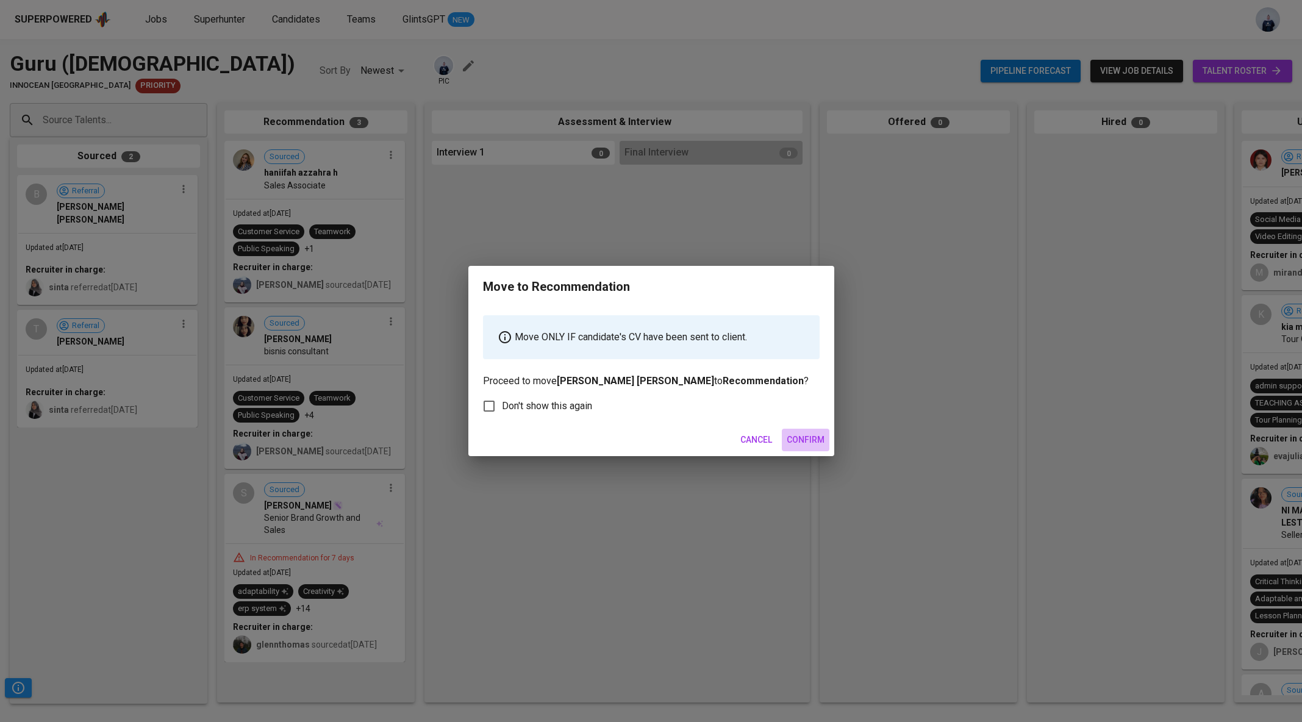
click at [801, 444] on span "Confirm" at bounding box center [806, 439] width 38 height 15
